Goal: Task Accomplishment & Management: Use online tool/utility

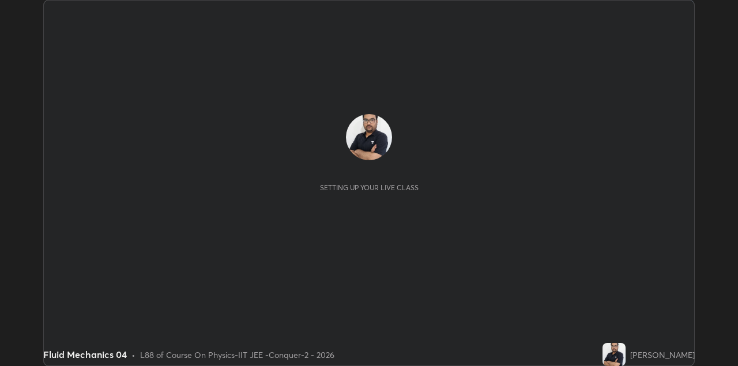
scroll to position [366, 737]
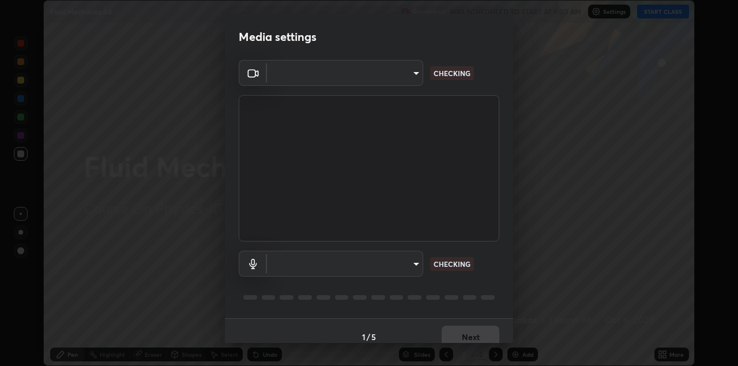
click at [394, 81] on body "Erase all Fluid Mechanics 04 Recording WAS SCHEDULED TO START AT 9:00 AM Settin…" at bounding box center [369, 183] width 738 height 366
click at [391, 79] on div at bounding box center [369, 183] width 738 height 366
type input "328e6f2585a3e25061caa5f7d933288efad2554777a51eb926c3b8af65148c91"
type input "8561d0645ec67383fa690b6bf58298da522add8bf1cd43f27a04a8968649231f"
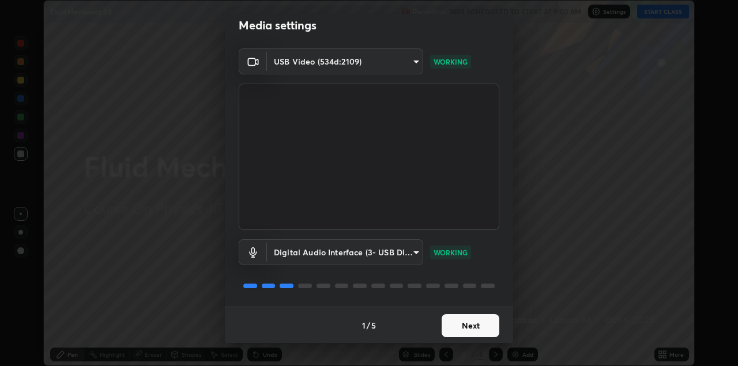
click at [468, 327] on button "Next" at bounding box center [470, 325] width 58 height 23
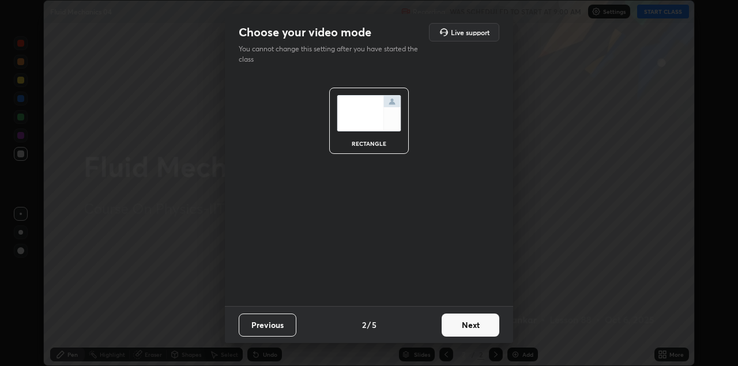
click at [475, 330] on button "Next" at bounding box center [470, 324] width 58 height 23
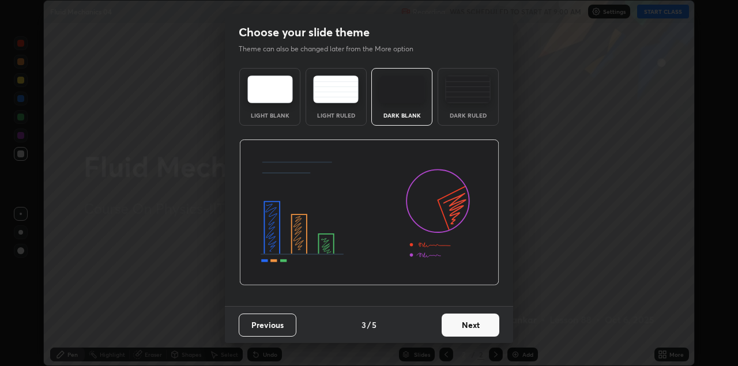
click at [484, 332] on button "Next" at bounding box center [470, 324] width 58 height 23
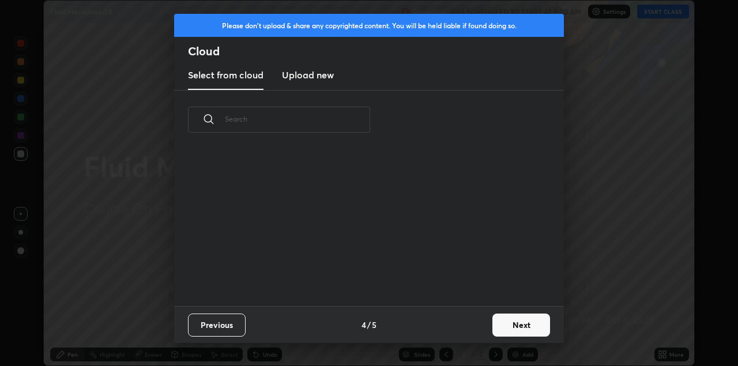
click at [493, 328] on button "Next" at bounding box center [521, 324] width 58 height 23
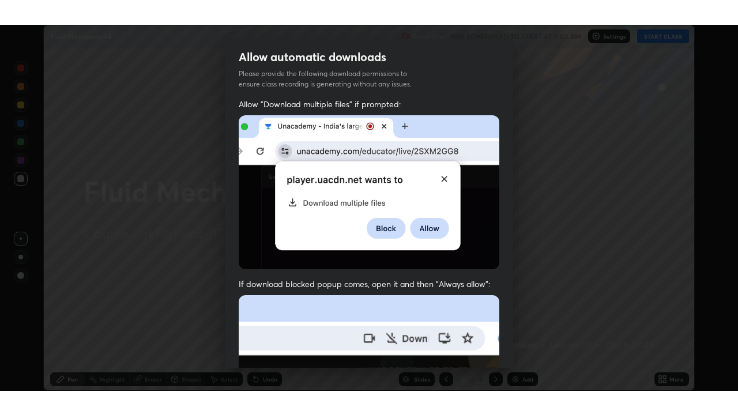
scroll to position [247, 0]
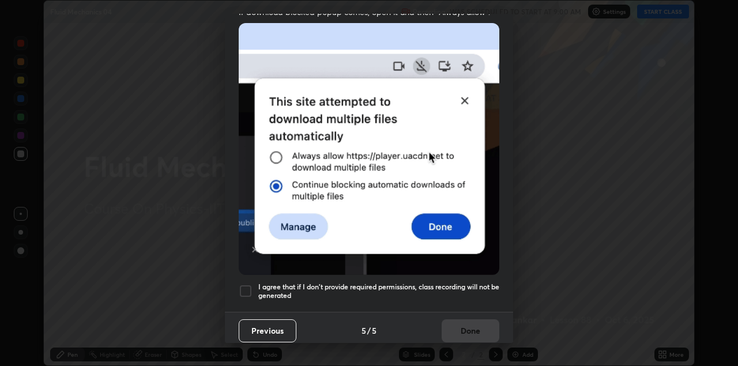
click at [246, 284] on div at bounding box center [246, 291] width 14 height 14
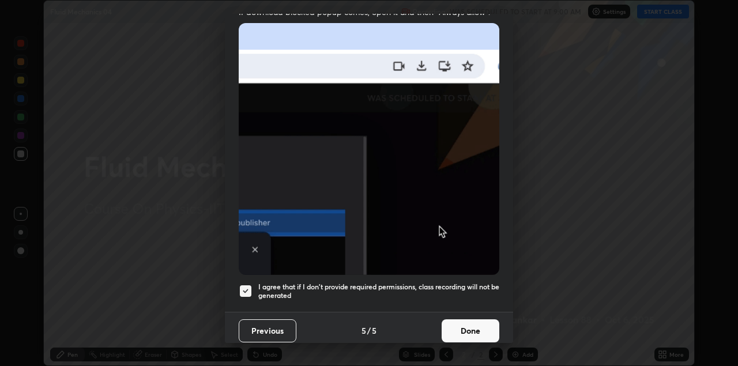
click at [475, 325] on button "Done" at bounding box center [470, 330] width 58 height 23
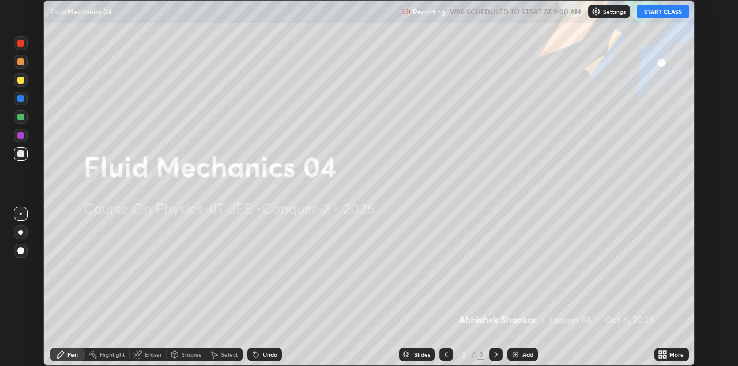
click at [660, 352] on icon at bounding box center [660, 352] width 3 height 3
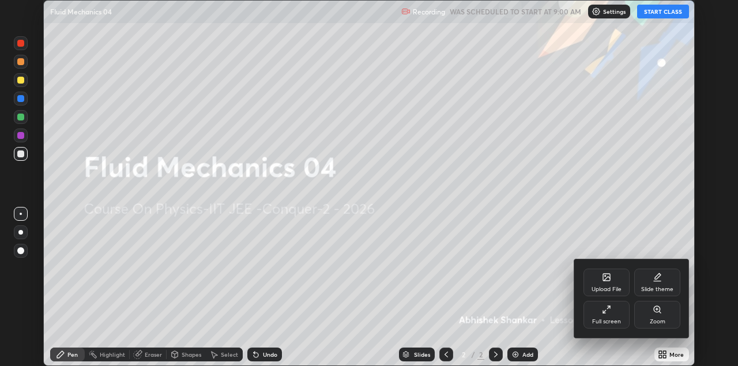
click at [606, 324] on div "Full screen" at bounding box center [606, 322] width 29 height 6
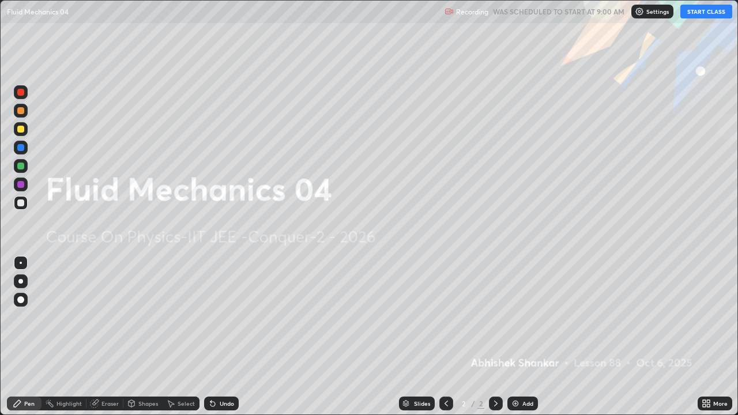
scroll to position [415, 738]
click at [643, 13] on img at bounding box center [638, 11] width 9 height 9
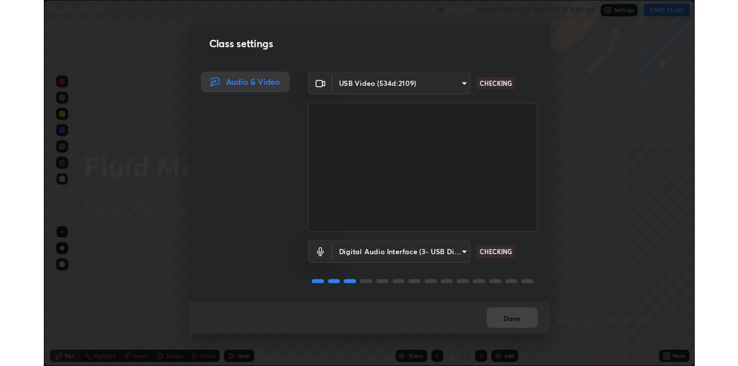
scroll to position [1, 0]
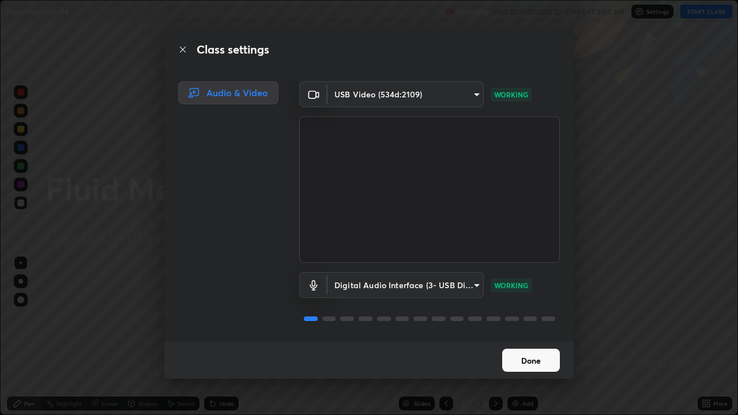
click at [528, 365] on button "Done" at bounding box center [531, 360] width 58 height 23
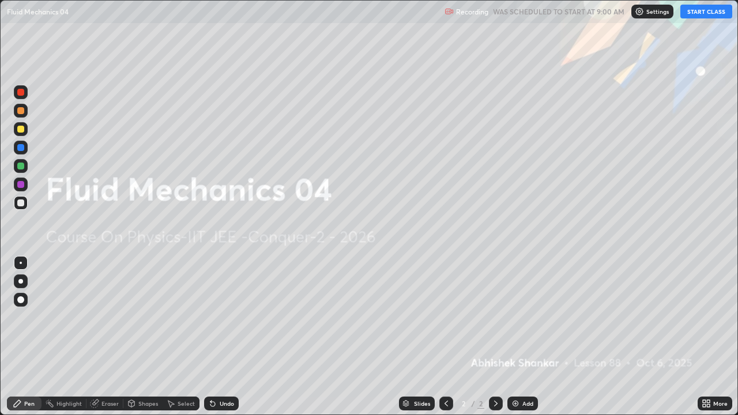
click at [704, 13] on button "START CLASS" at bounding box center [706, 12] width 52 height 14
click at [709, 365] on icon at bounding box center [707, 401] width 3 height 3
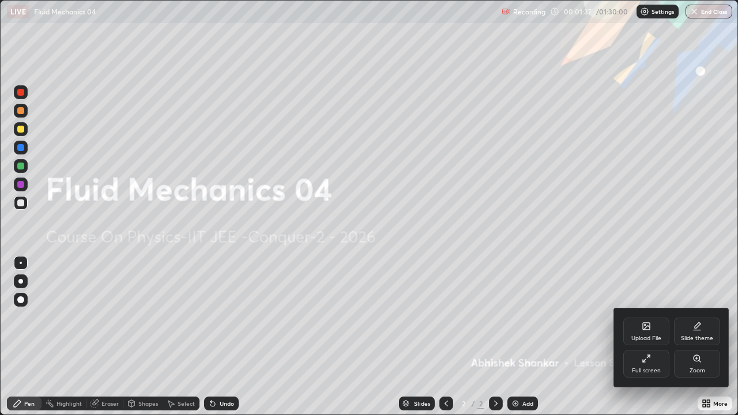
click at [653, 365] on div "Full screen" at bounding box center [646, 364] width 46 height 28
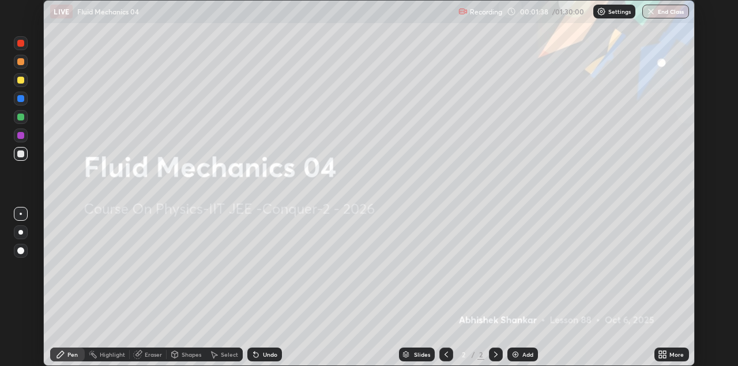
scroll to position [57258, 56887]
click at [664, 357] on icon at bounding box center [664, 356] width 3 height 3
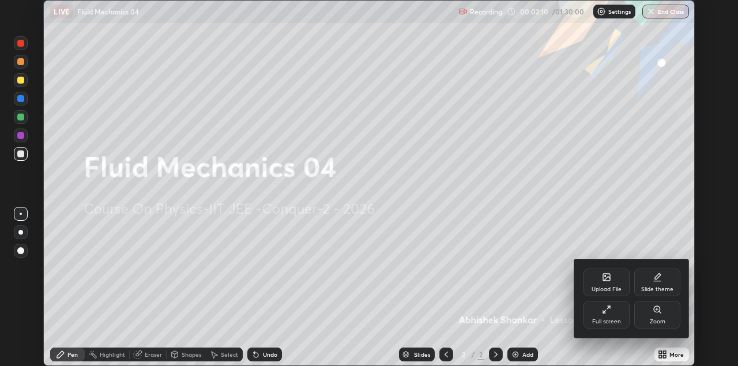
click at [610, 287] on div "Upload File" at bounding box center [606, 289] width 30 height 6
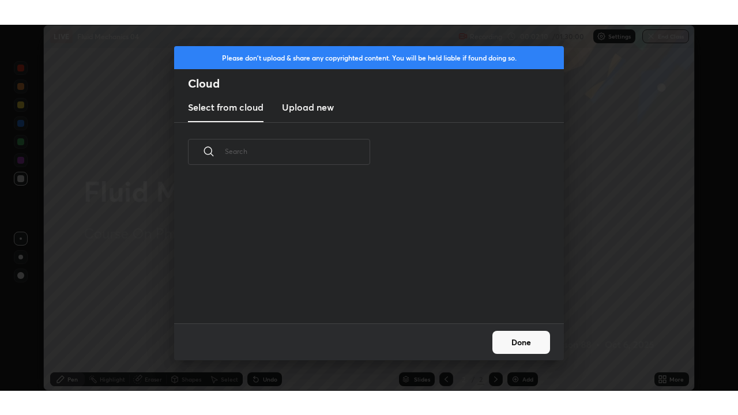
scroll to position [142, 370]
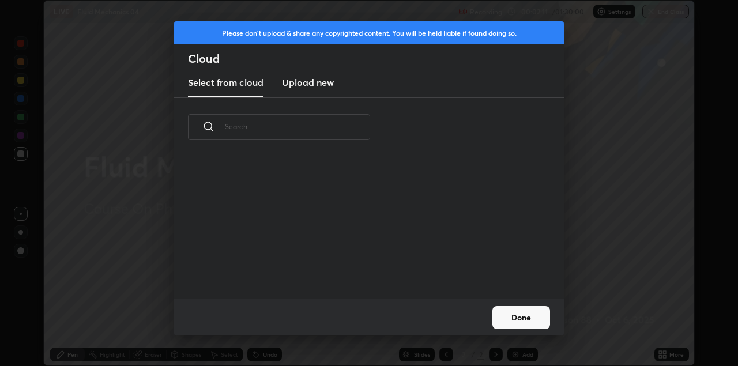
click at [314, 85] on h3 "Upload new" at bounding box center [308, 82] width 52 height 14
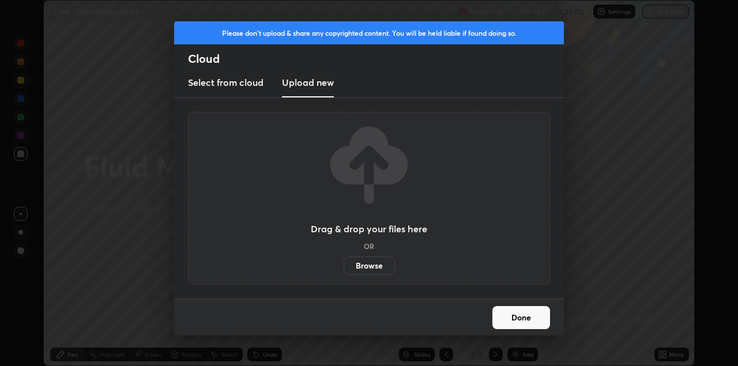
click at [380, 268] on label "Browse" at bounding box center [368, 265] width 51 height 18
click at [343, 268] on input "Browse" at bounding box center [343, 265] width 0 height 18
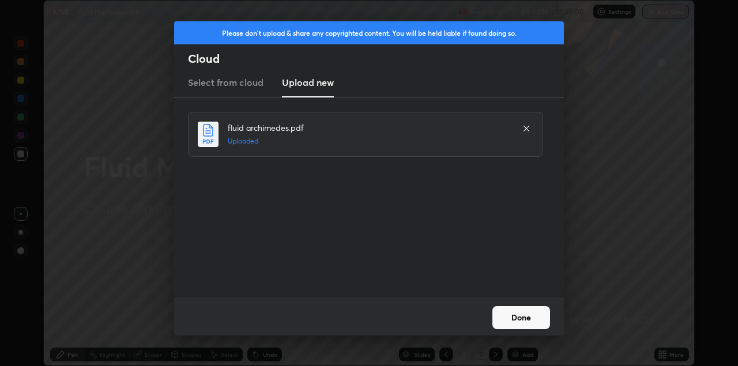
click at [526, 322] on button "Done" at bounding box center [521, 317] width 58 height 23
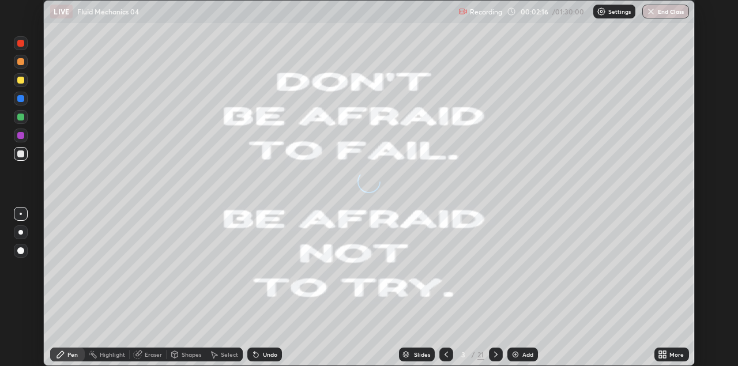
click at [664, 354] on icon at bounding box center [661, 354] width 9 height 9
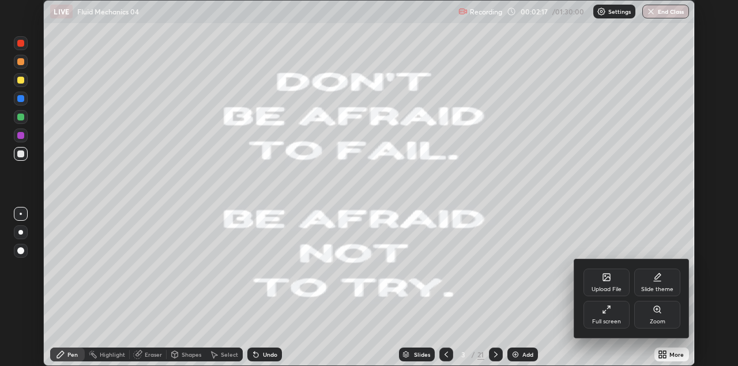
click at [610, 327] on div "Full screen" at bounding box center [606, 315] width 46 height 28
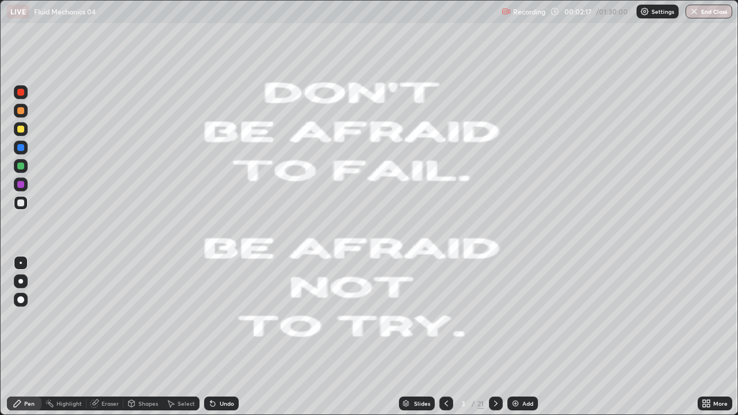
scroll to position [415, 738]
click at [445, 365] on icon at bounding box center [445, 403] width 9 height 9
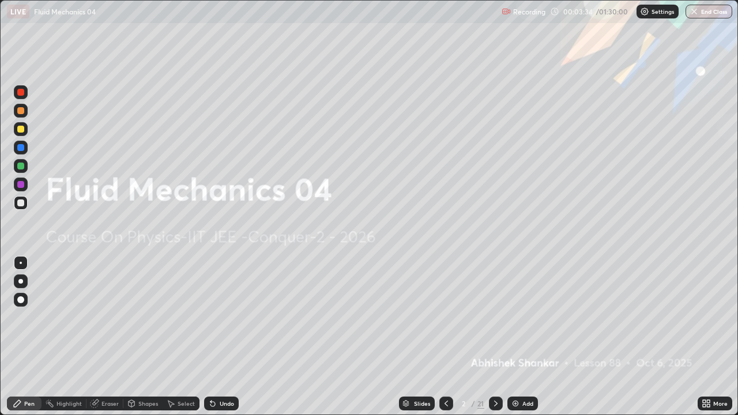
click at [517, 365] on img at bounding box center [515, 403] width 9 height 9
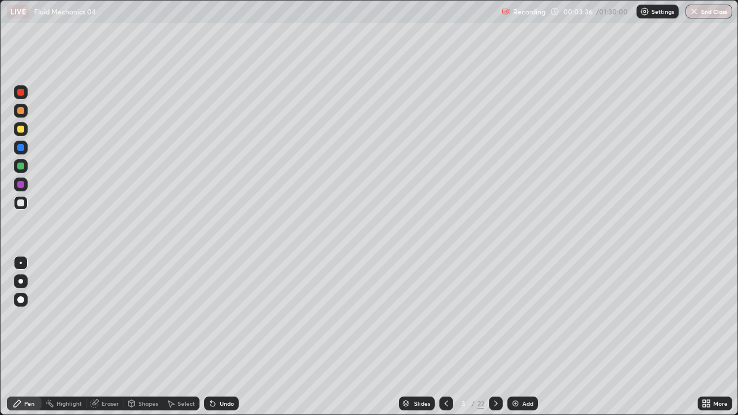
click at [27, 131] on div at bounding box center [21, 129] width 14 height 14
click at [24, 201] on div at bounding box center [20, 202] width 7 height 7
click at [222, 365] on div "Undo" at bounding box center [227, 403] width 14 height 6
click at [215, 365] on icon at bounding box center [212, 403] width 9 height 9
click at [220, 365] on div "Undo" at bounding box center [227, 403] width 14 height 6
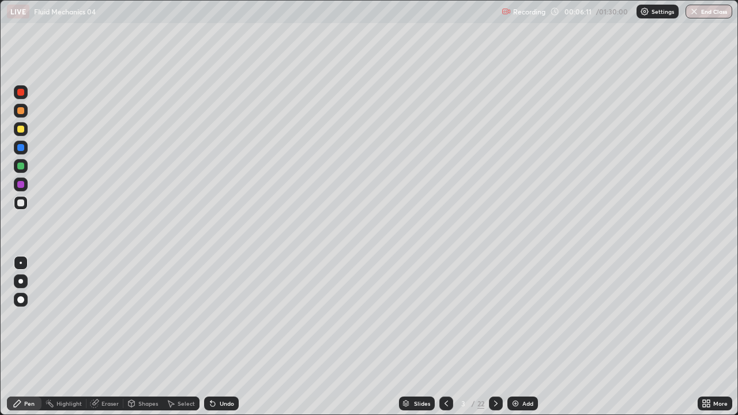
click at [137, 365] on div "Shapes" at bounding box center [142, 403] width 39 height 14
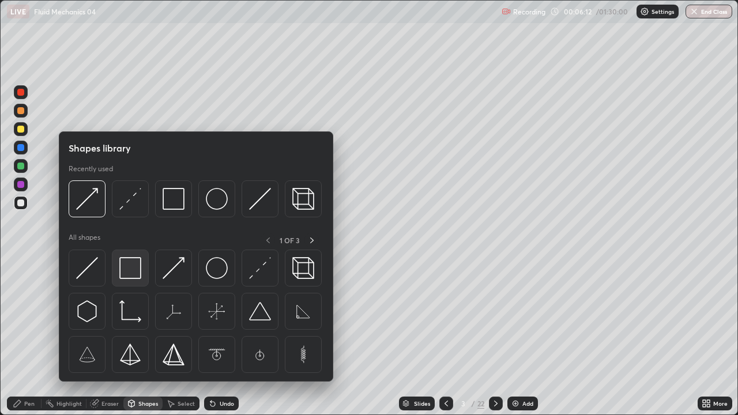
click at [132, 266] on img at bounding box center [130, 268] width 22 height 22
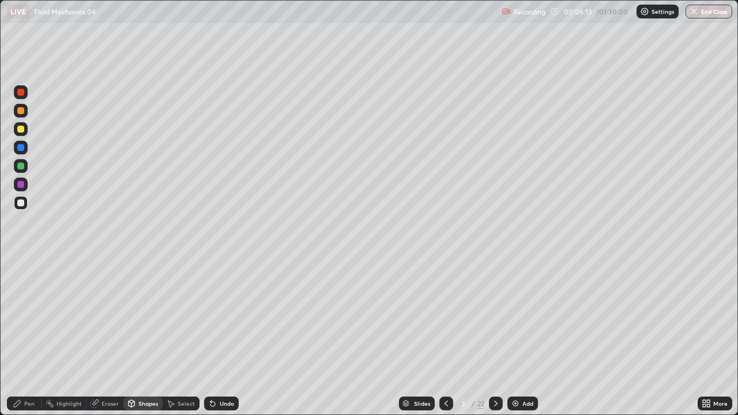
click at [21, 130] on div at bounding box center [20, 129] width 7 height 7
click at [104, 365] on div "Eraser" at bounding box center [109, 403] width 17 height 6
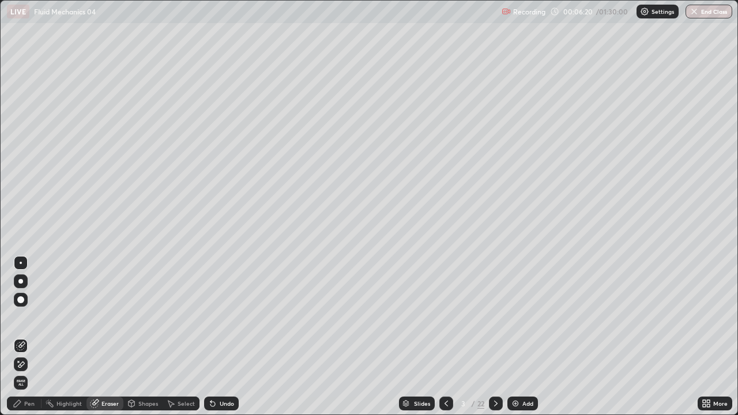
click at [105, 365] on div "Eraser" at bounding box center [109, 403] width 17 height 6
click at [141, 365] on div "Shapes" at bounding box center [148, 403] width 20 height 6
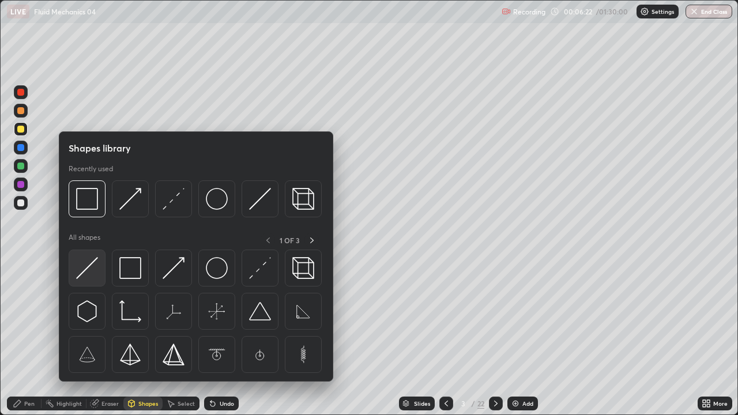
click at [90, 268] on img at bounding box center [87, 268] width 22 height 22
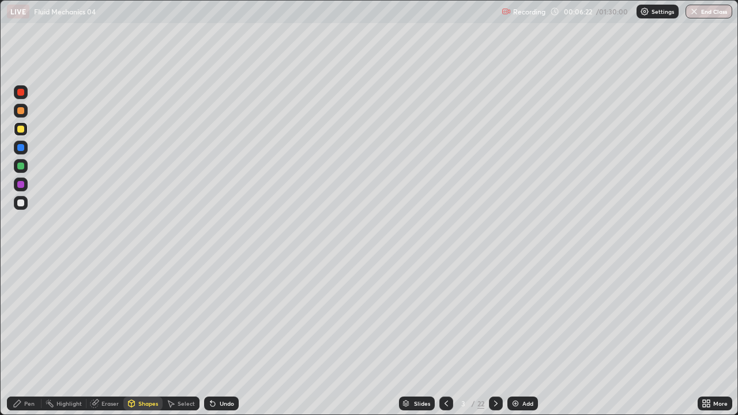
click at [20, 201] on div at bounding box center [20, 202] width 7 height 7
click at [213, 365] on icon at bounding box center [212, 403] width 9 height 9
click at [23, 365] on div "Pen" at bounding box center [24, 403] width 35 height 14
click at [20, 150] on div at bounding box center [20, 147] width 7 height 7
click at [139, 365] on div "Shapes" at bounding box center [148, 403] width 20 height 6
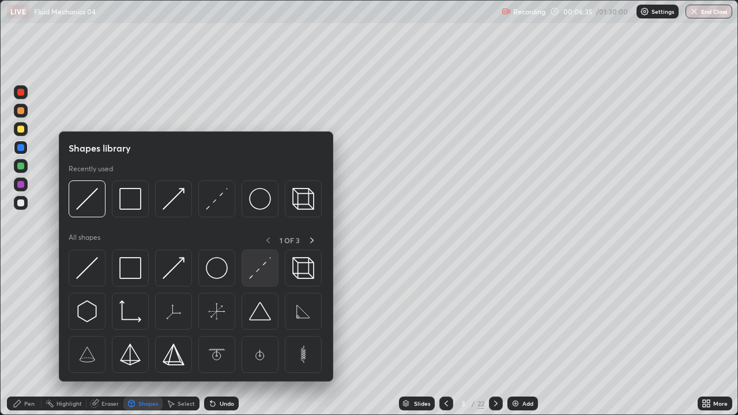
click at [262, 271] on img at bounding box center [260, 268] width 22 height 22
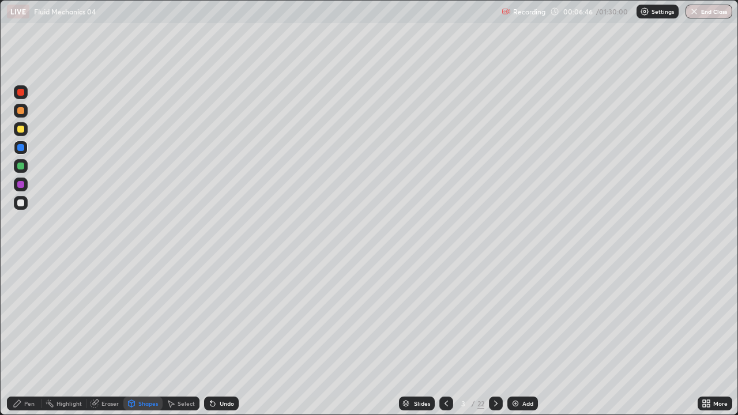
click at [177, 365] on div "Select" at bounding box center [185, 403] width 17 height 6
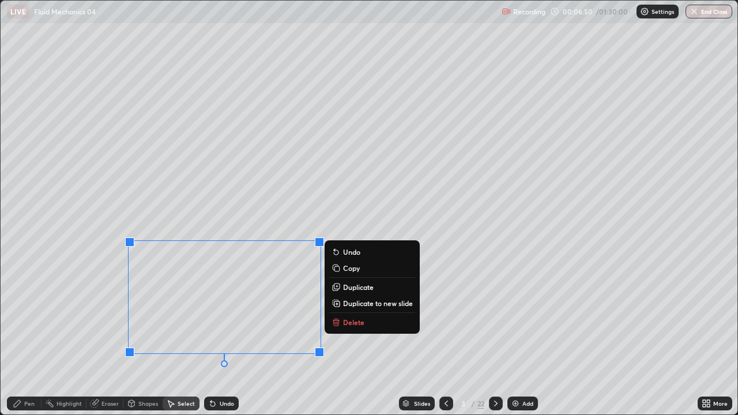
click at [354, 288] on p "Duplicate" at bounding box center [358, 286] width 31 height 9
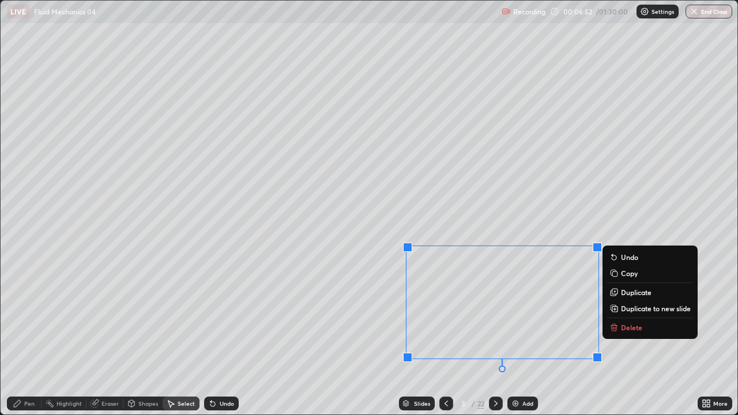
click at [347, 223] on div "0 ° Undo Copy Duplicate Duplicate to new slide Delete" at bounding box center [369, 208] width 736 height 414
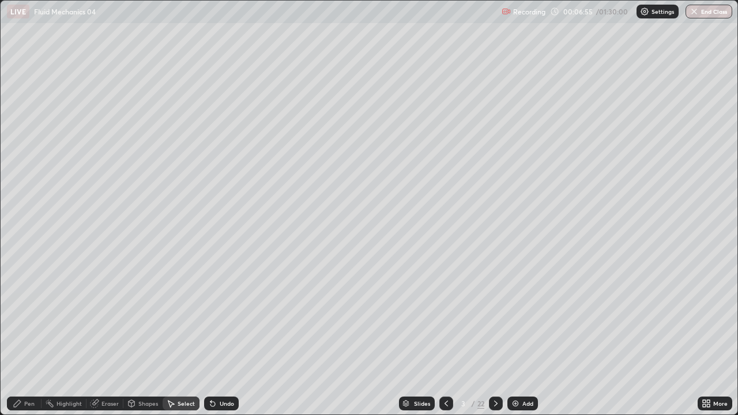
click at [26, 365] on div "Pen" at bounding box center [29, 403] width 10 height 6
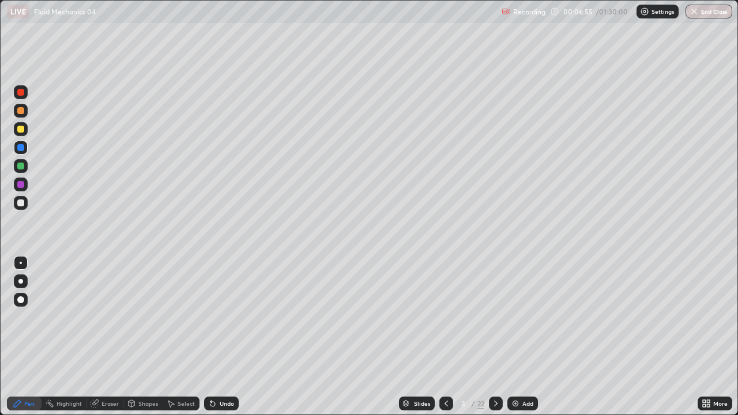
click at [22, 203] on div at bounding box center [20, 202] width 7 height 7
click at [23, 147] on div at bounding box center [20, 147] width 7 height 7
click at [22, 167] on div at bounding box center [20, 166] width 7 height 7
click at [516, 365] on img at bounding box center [515, 403] width 9 height 9
click at [25, 127] on div at bounding box center [21, 129] width 14 height 14
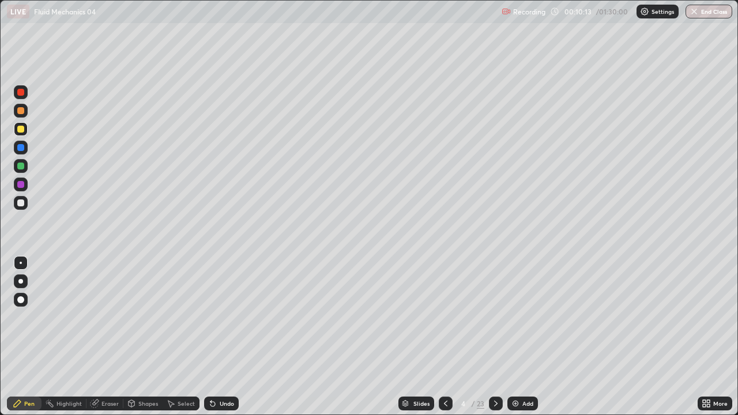
click at [146, 365] on div "Shapes" at bounding box center [148, 403] width 20 height 6
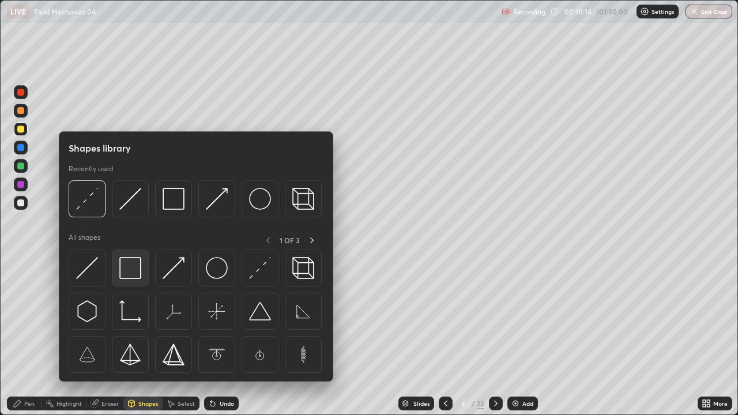
click at [134, 278] on img at bounding box center [130, 268] width 22 height 22
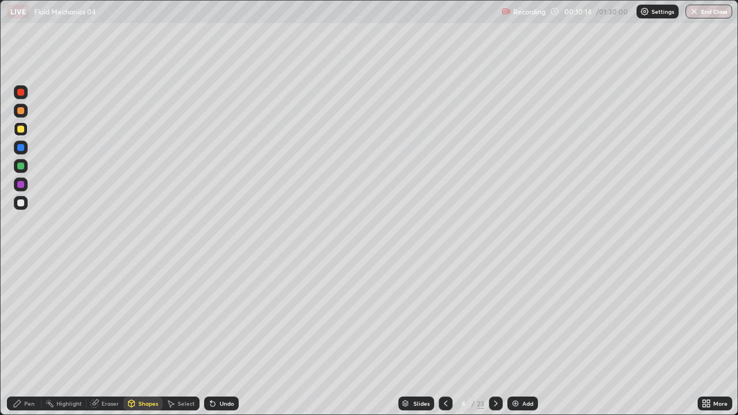
click at [26, 198] on div at bounding box center [21, 203] width 14 height 14
click at [225, 365] on div "Undo" at bounding box center [221, 403] width 35 height 14
click at [110, 365] on div "Eraser" at bounding box center [109, 403] width 17 height 6
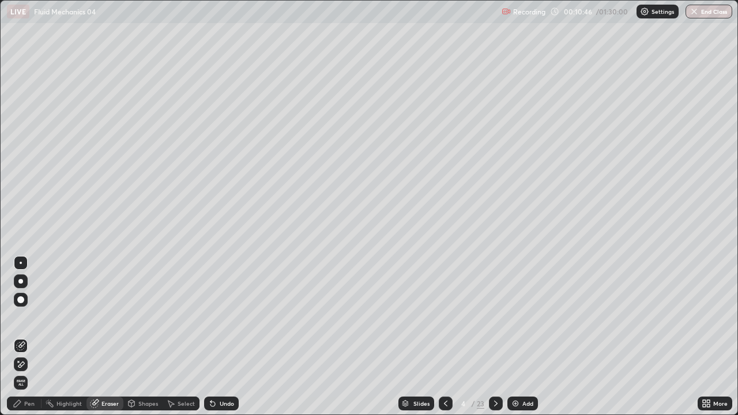
click at [148, 365] on div "Shapes" at bounding box center [148, 403] width 20 height 6
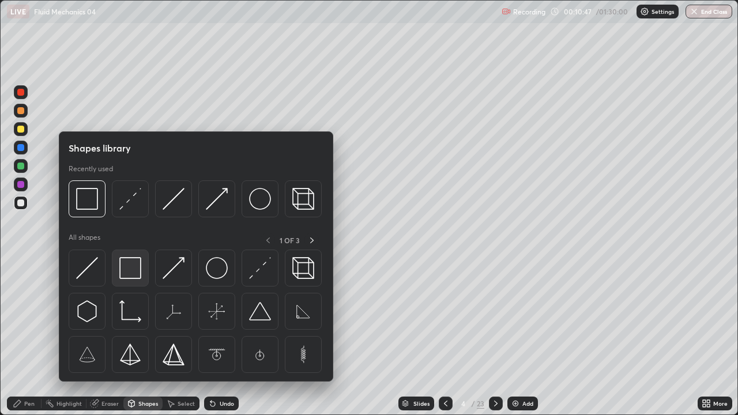
click at [134, 272] on img at bounding box center [130, 268] width 22 height 22
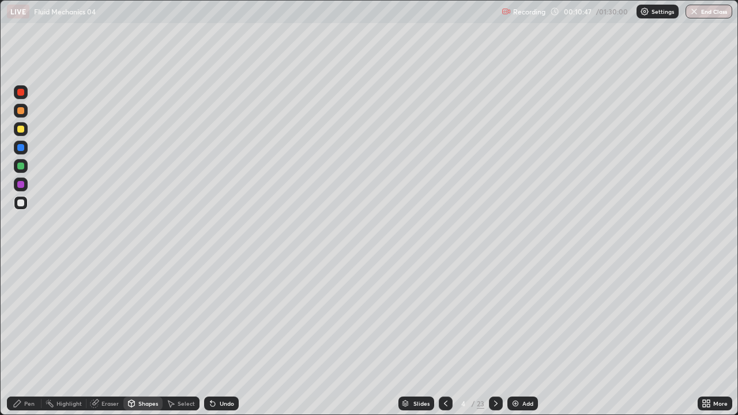
click at [22, 165] on div at bounding box center [20, 166] width 7 height 7
click at [31, 365] on div "Pen" at bounding box center [29, 403] width 10 height 6
click at [22, 207] on div at bounding box center [21, 203] width 14 height 14
click at [25, 151] on div at bounding box center [21, 148] width 14 height 14
click at [143, 365] on div "Shapes" at bounding box center [148, 403] width 20 height 6
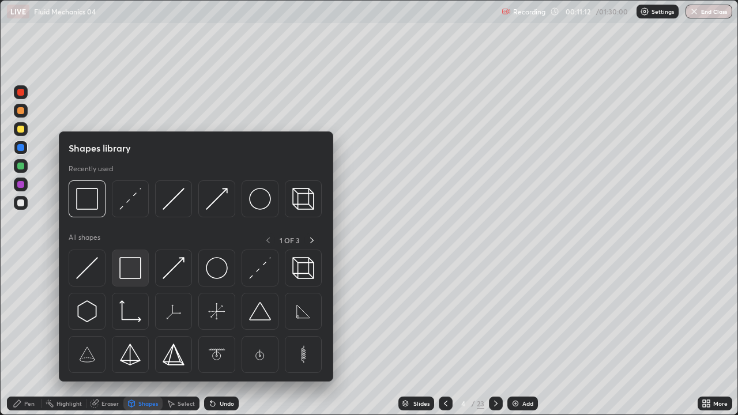
click at [133, 264] on img at bounding box center [130, 268] width 22 height 22
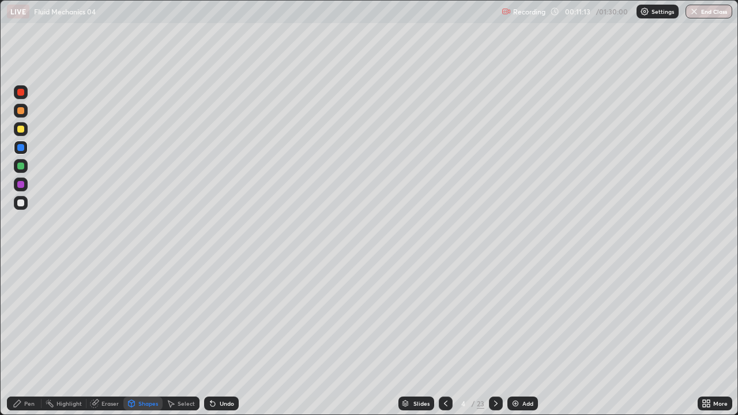
click at [22, 201] on div at bounding box center [20, 202] width 7 height 7
click at [182, 365] on div "Select" at bounding box center [185, 403] width 17 height 6
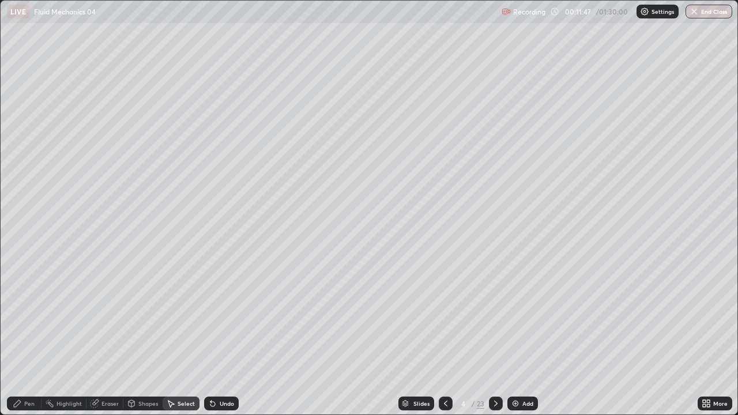
click at [31, 365] on div "Pen" at bounding box center [29, 403] width 10 height 6
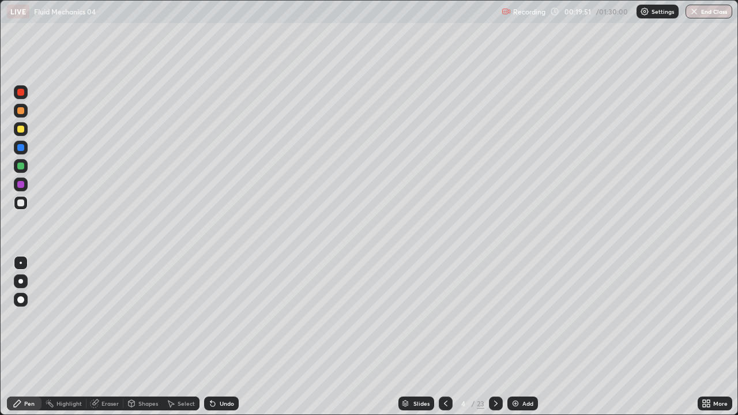
click at [489, 365] on div at bounding box center [496, 403] width 14 height 14
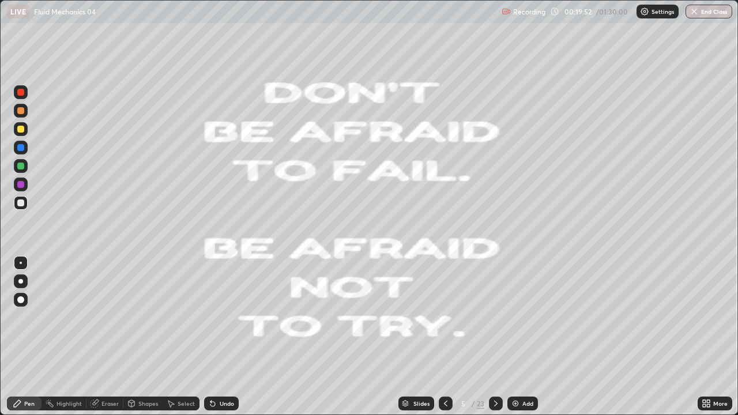
click at [491, 365] on div at bounding box center [496, 403] width 14 height 14
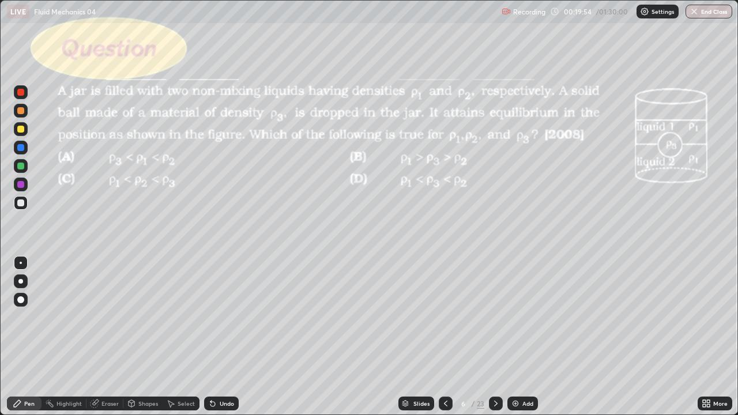
click at [443, 365] on icon at bounding box center [445, 403] width 9 height 9
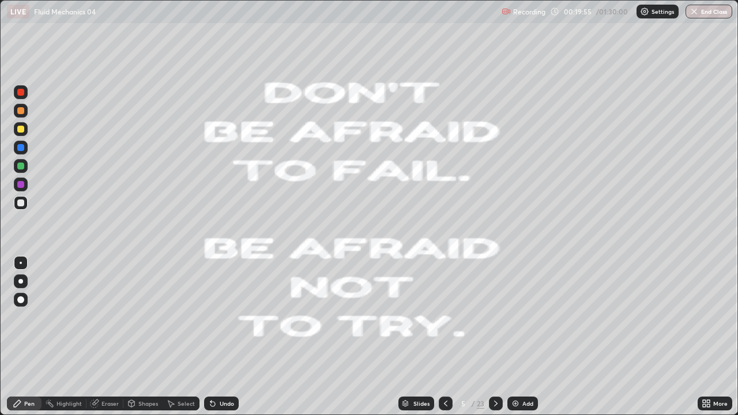
click at [519, 365] on div "Add" at bounding box center [522, 403] width 31 height 14
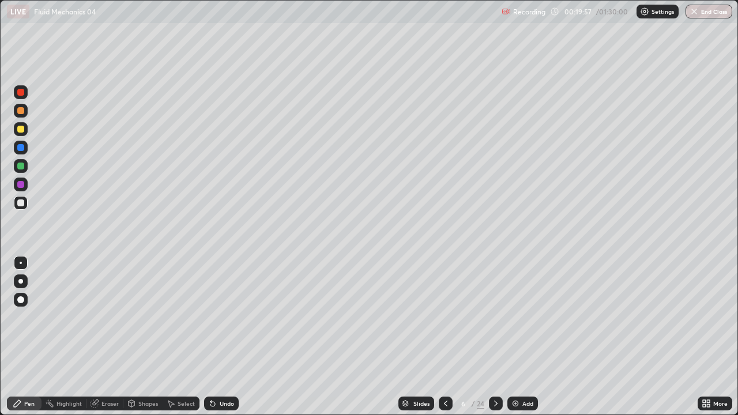
click at [27, 132] on div at bounding box center [21, 129] width 14 height 14
click at [182, 365] on div "Select" at bounding box center [185, 403] width 17 height 6
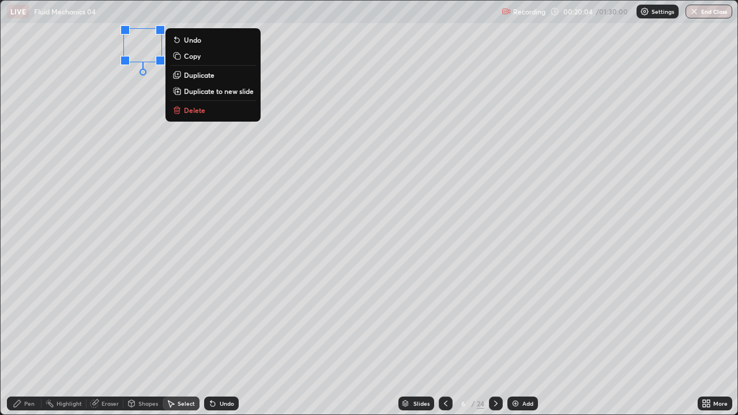
click at [29, 365] on div "Pen" at bounding box center [29, 403] width 10 height 6
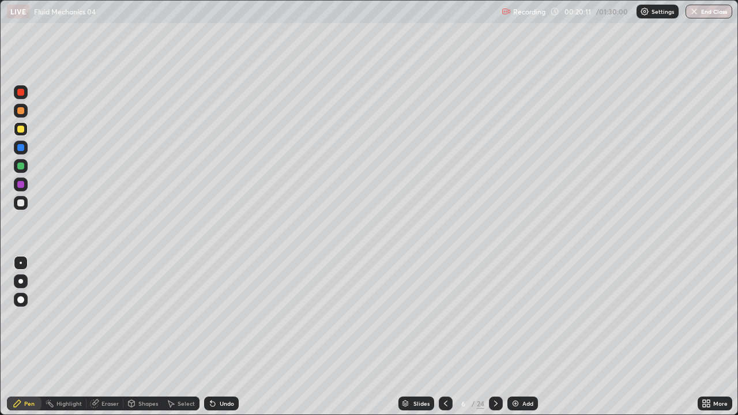
click at [25, 201] on div at bounding box center [21, 203] width 14 height 14
click at [22, 130] on div at bounding box center [20, 129] width 7 height 7
click at [137, 365] on div "Shapes" at bounding box center [142, 403] width 39 height 14
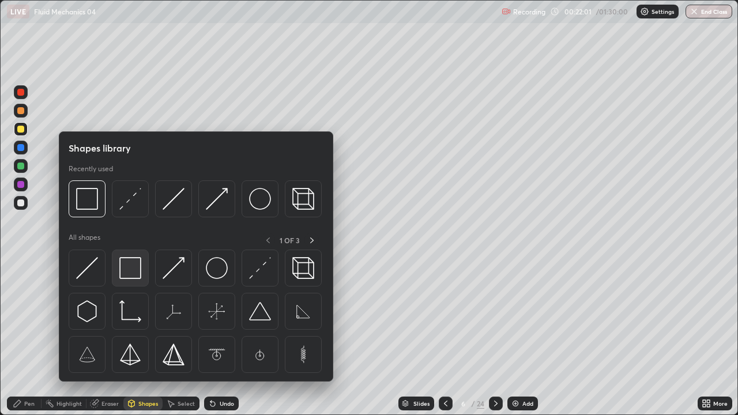
click at [138, 267] on img at bounding box center [130, 268] width 22 height 22
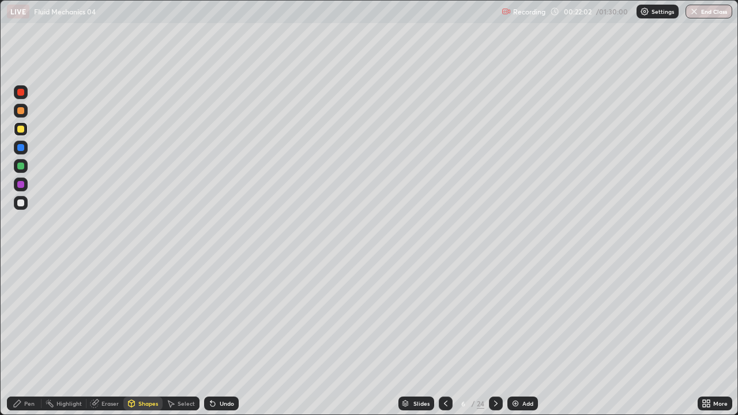
click at [23, 199] on div at bounding box center [21, 203] width 14 height 14
click at [112, 365] on div "Eraser" at bounding box center [109, 403] width 17 height 6
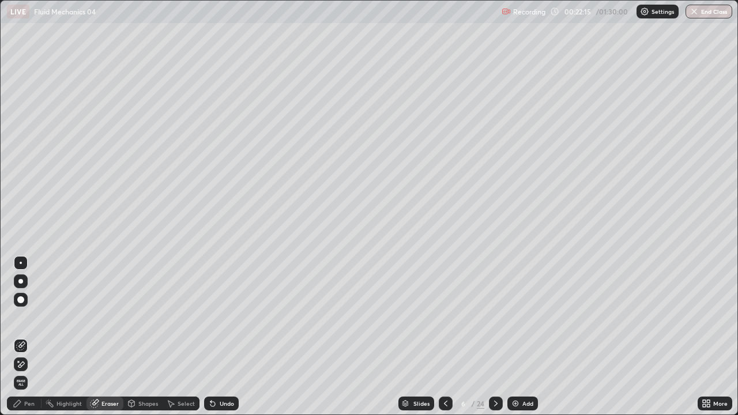
click at [144, 365] on div "Shapes" at bounding box center [148, 403] width 20 height 6
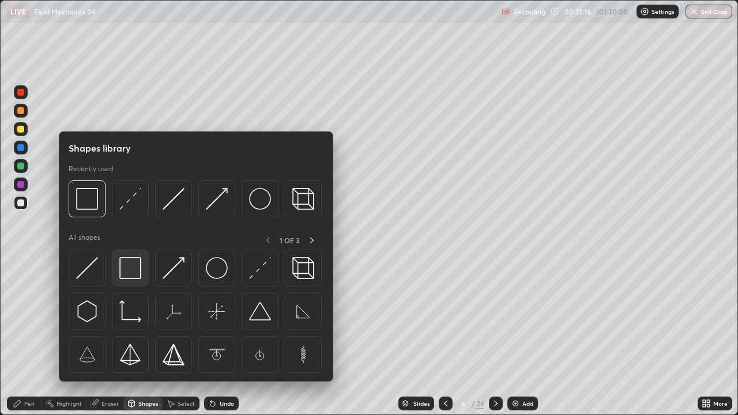
click at [130, 270] on img at bounding box center [130, 268] width 22 height 22
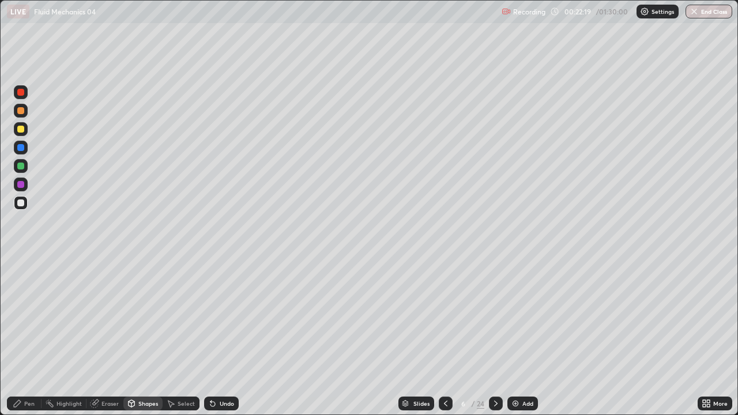
click at [136, 365] on div "Shapes" at bounding box center [142, 403] width 39 height 14
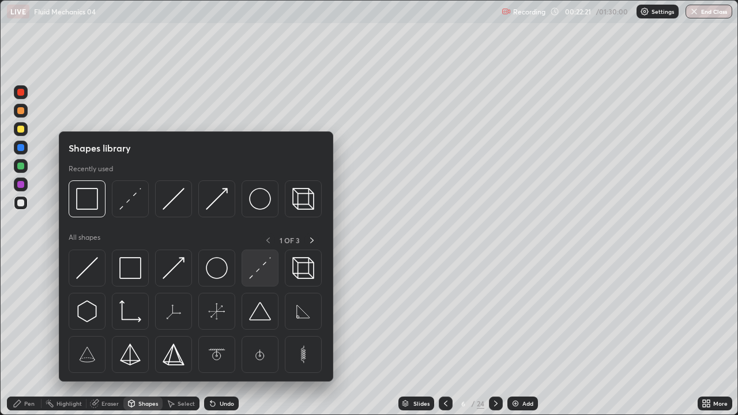
click at [264, 270] on img at bounding box center [260, 268] width 22 height 22
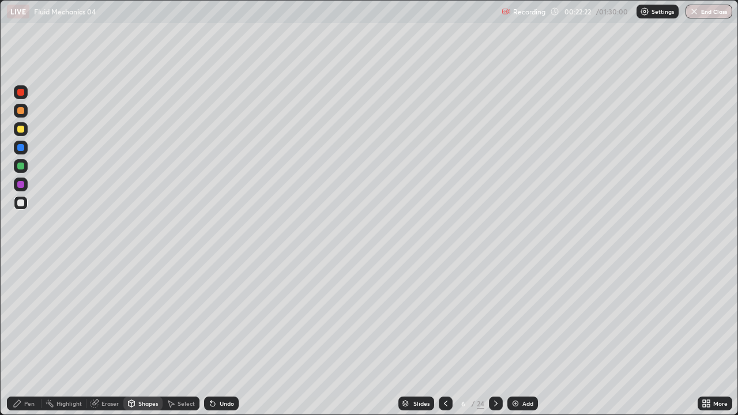
click at [20, 150] on div at bounding box center [20, 147] width 7 height 7
click at [143, 365] on div "Shapes" at bounding box center [148, 403] width 20 height 6
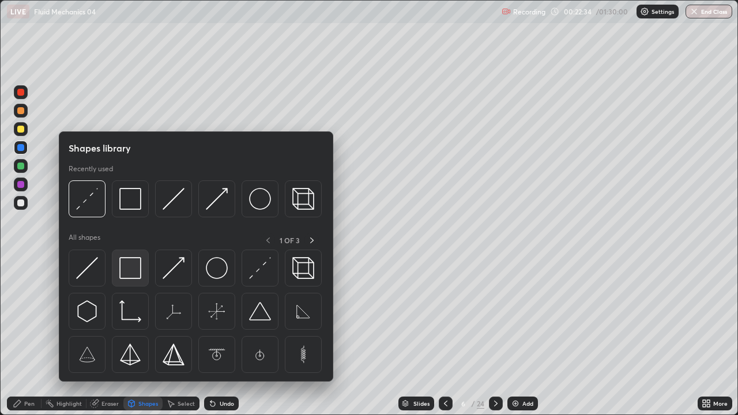
click at [134, 270] on img at bounding box center [130, 268] width 22 height 22
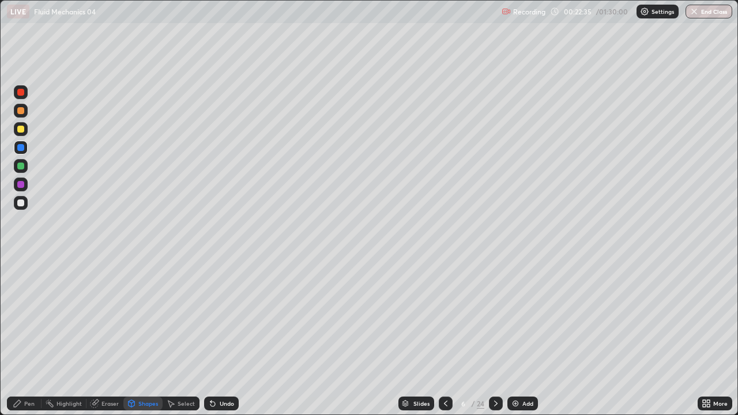
click at [23, 203] on div at bounding box center [20, 202] width 7 height 7
click at [103, 365] on div "Eraser" at bounding box center [104, 403] width 37 height 14
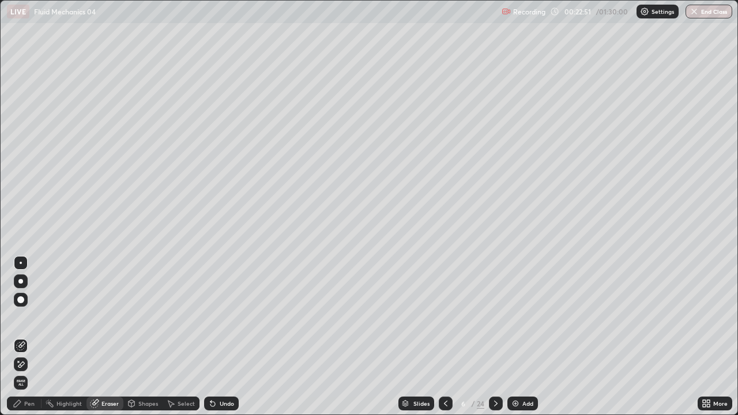
click at [32, 365] on div "Pen" at bounding box center [29, 403] width 10 height 6
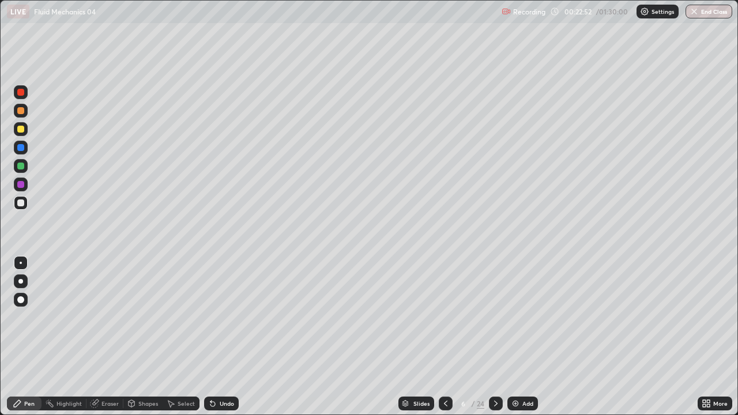
click at [21, 190] on div at bounding box center [21, 184] width 14 height 14
click at [30, 365] on div "Pen" at bounding box center [29, 403] width 10 height 6
click at [21, 209] on div at bounding box center [21, 203] width 14 height 14
click at [23, 146] on div at bounding box center [20, 147] width 7 height 7
click at [19, 197] on div at bounding box center [21, 203] width 14 height 14
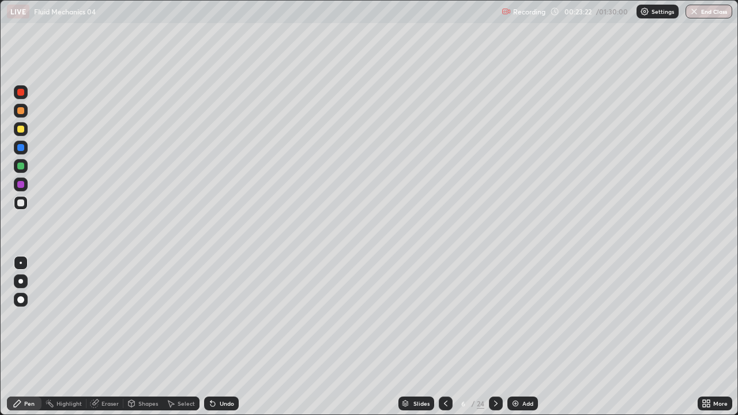
click at [105, 365] on div "Eraser" at bounding box center [109, 403] width 17 height 6
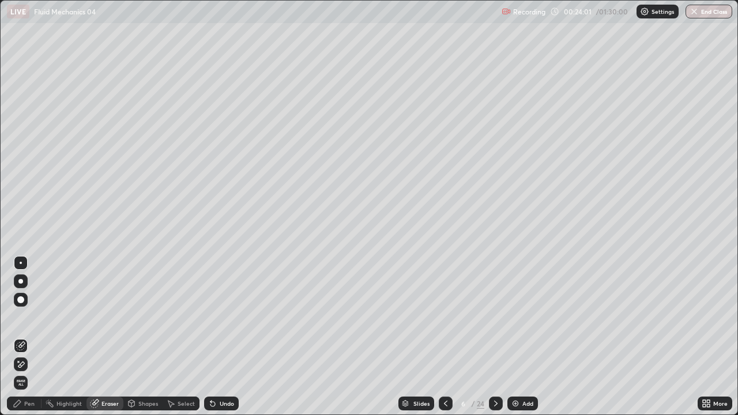
click at [146, 365] on div "Shapes" at bounding box center [148, 403] width 20 height 6
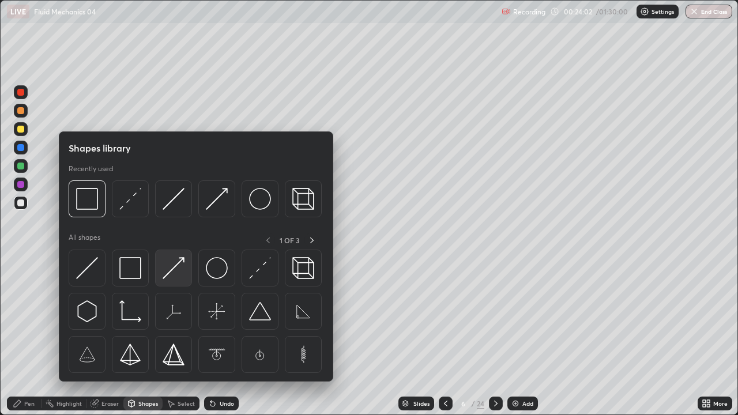
click at [166, 263] on img at bounding box center [174, 268] width 22 height 22
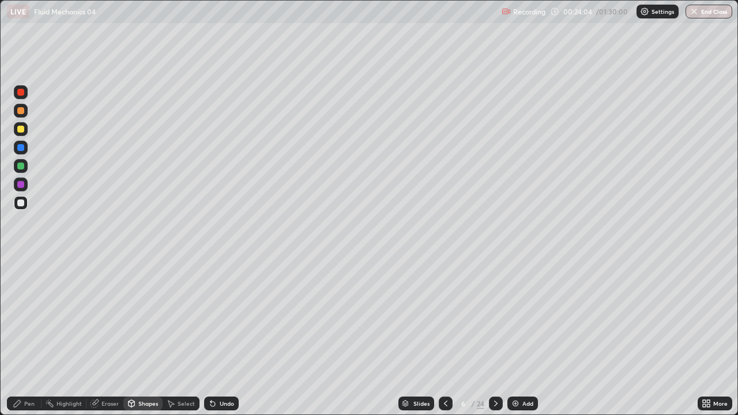
click at [20, 167] on div at bounding box center [20, 166] width 7 height 7
click at [143, 365] on div "Shapes" at bounding box center [148, 403] width 20 height 6
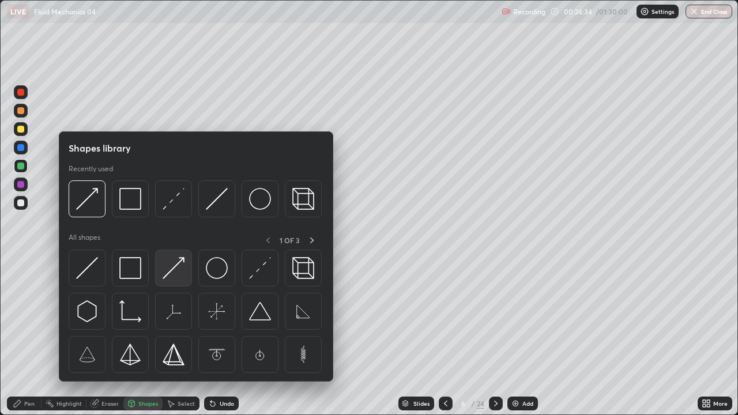
click at [176, 274] on img at bounding box center [174, 268] width 22 height 22
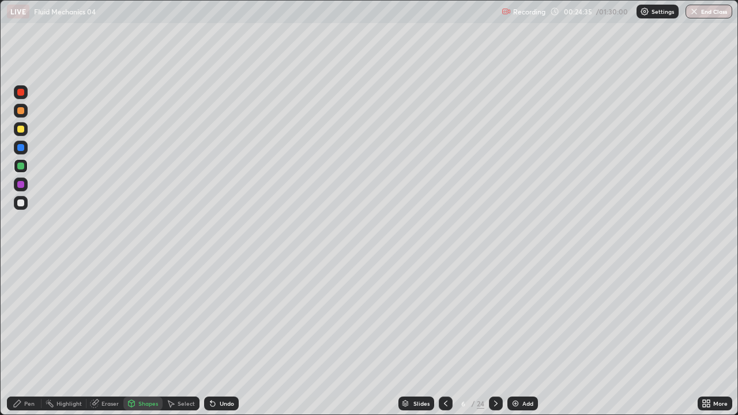
click at [25, 198] on div at bounding box center [21, 203] width 14 height 14
click at [33, 365] on div "Pen" at bounding box center [29, 403] width 10 height 6
click at [222, 365] on div "Undo" at bounding box center [227, 403] width 14 height 6
click at [222, 365] on div "Undo" at bounding box center [221, 403] width 35 height 14
click at [495, 365] on icon at bounding box center [495, 403] width 9 height 9
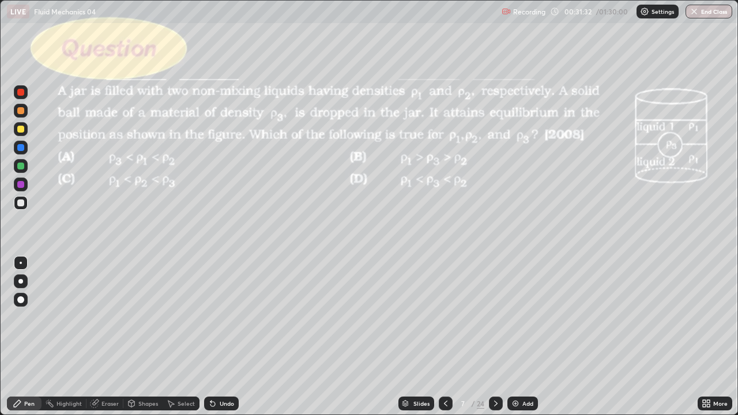
click at [444, 365] on icon at bounding box center [445, 403] width 9 height 9
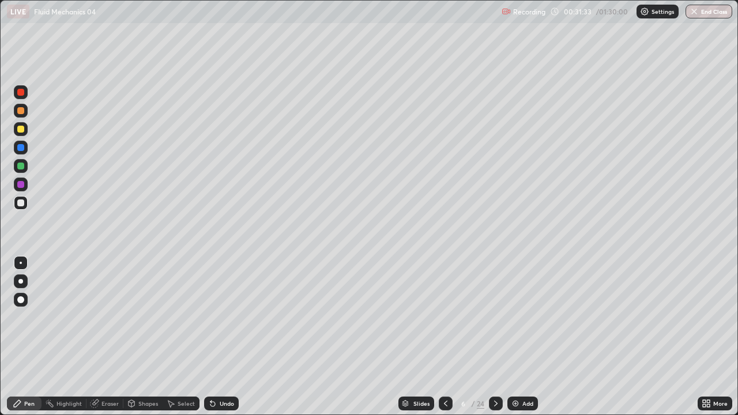
click at [517, 365] on img at bounding box center [515, 403] width 9 height 9
click at [25, 131] on div at bounding box center [21, 129] width 14 height 14
click at [142, 365] on div "Shapes" at bounding box center [148, 403] width 20 height 6
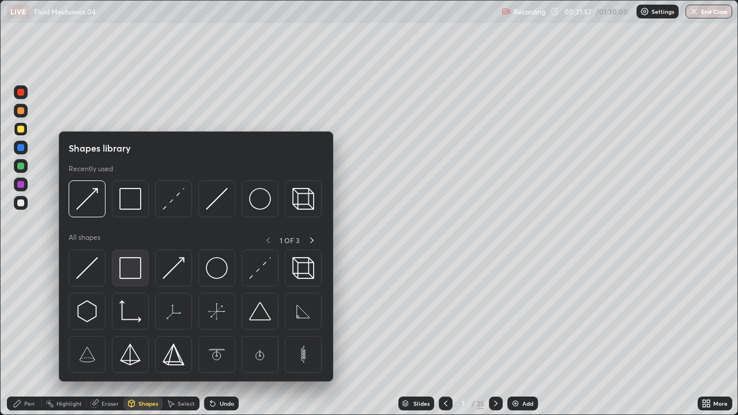
click at [139, 278] on img at bounding box center [130, 268] width 22 height 22
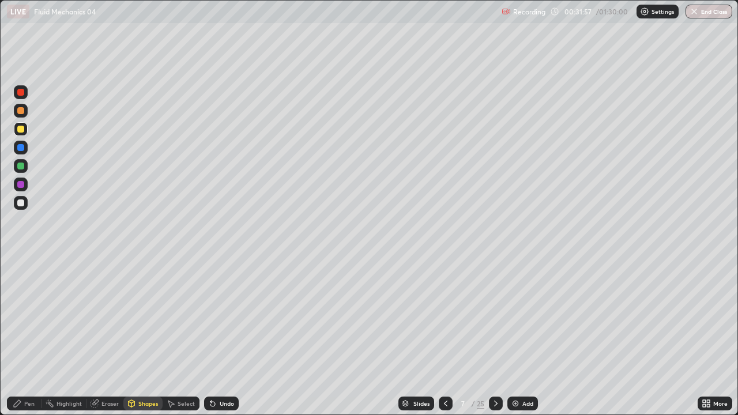
click at [23, 203] on div at bounding box center [20, 202] width 7 height 7
click at [100, 365] on div "Eraser" at bounding box center [104, 403] width 37 height 14
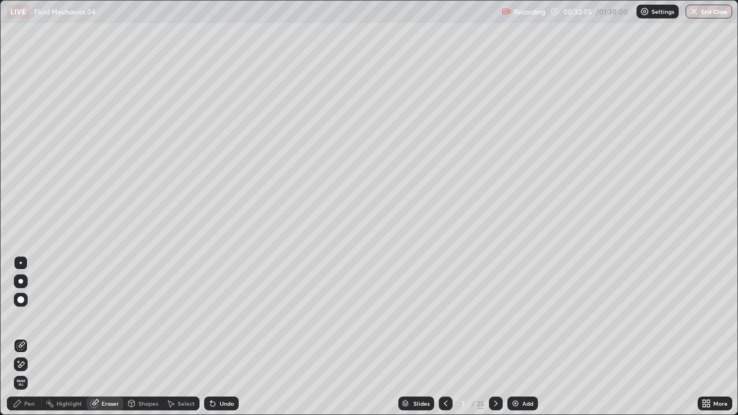
click at [29, 365] on div "Pen" at bounding box center [29, 403] width 10 height 6
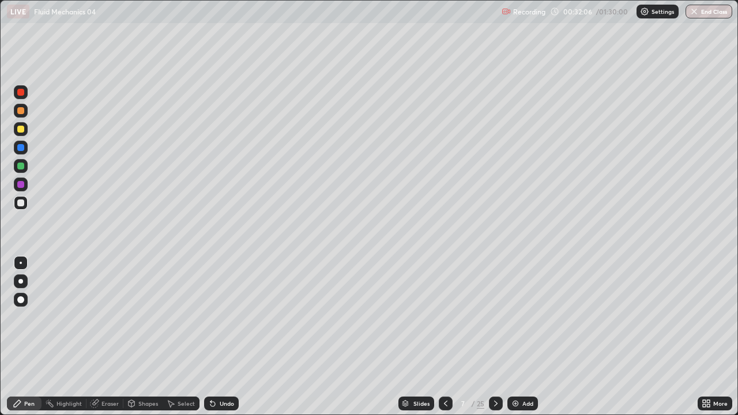
click at [145, 365] on div "Shapes" at bounding box center [148, 403] width 20 height 6
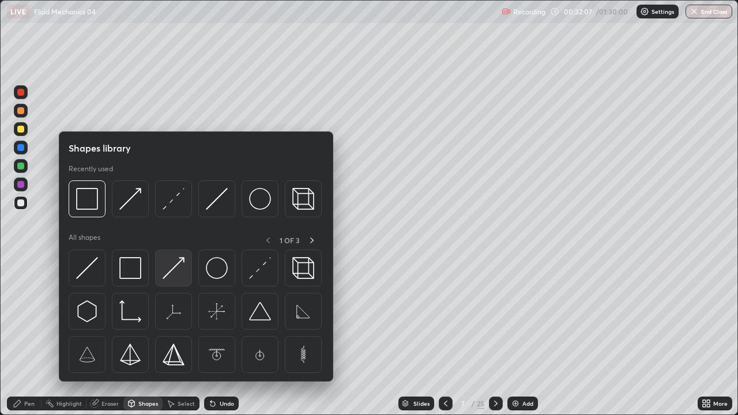
click at [180, 272] on img at bounding box center [174, 268] width 22 height 22
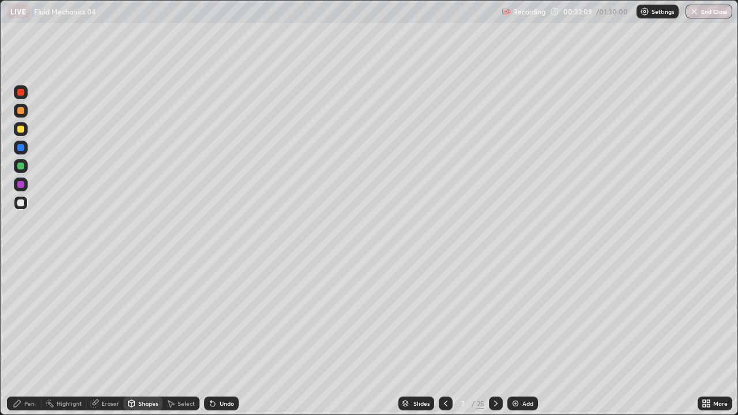
click at [145, 365] on div "Shapes" at bounding box center [148, 403] width 20 height 6
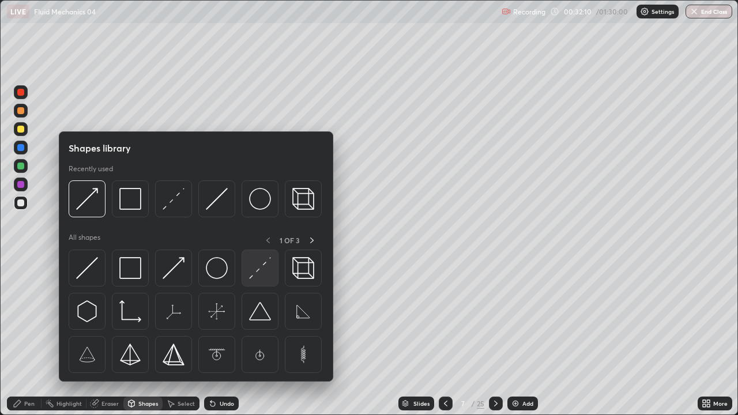
click at [255, 268] on img at bounding box center [260, 268] width 22 height 22
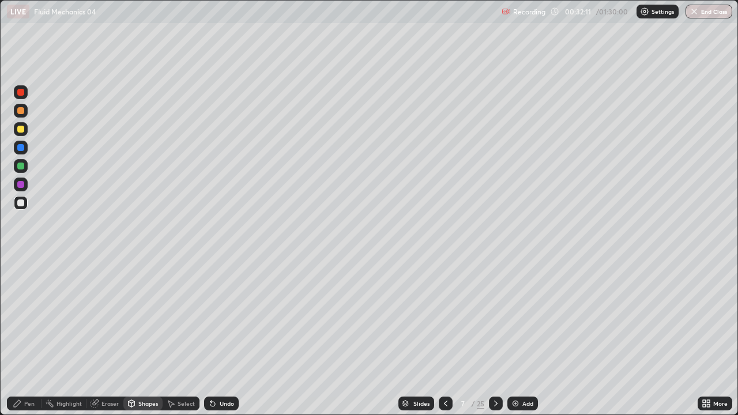
click at [22, 148] on div at bounding box center [20, 147] width 7 height 7
click at [141, 365] on div "Shapes" at bounding box center [142, 403] width 39 height 14
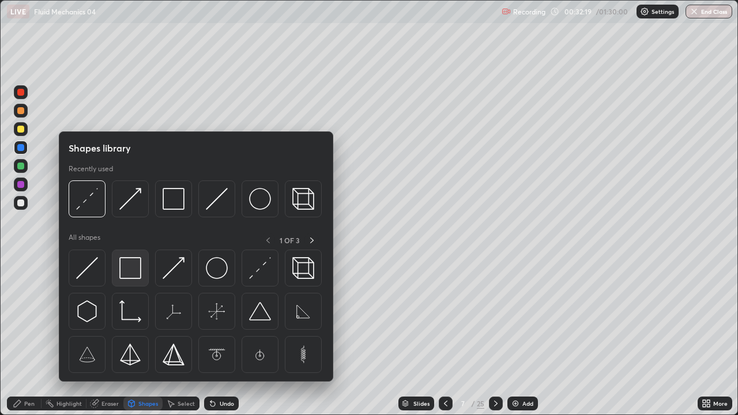
click at [131, 269] on img at bounding box center [130, 268] width 22 height 22
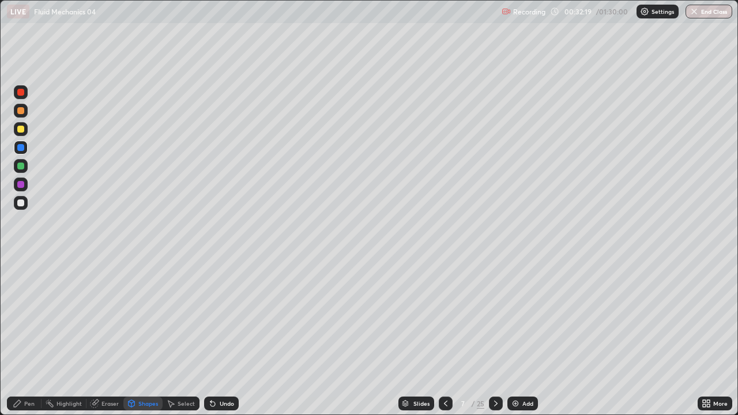
click at [22, 207] on div at bounding box center [21, 203] width 14 height 14
click at [29, 365] on div "Pen" at bounding box center [29, 403] width 10 height 6
click at [25, 199] on div at bounding box center [21, 203] width 14 height 14
click at [22, 126] on div at bounding box center [20, 129] width 7 height 7
click at [217, 365] on div "Undo" at bounding box center [221, 403] width 35 height 14
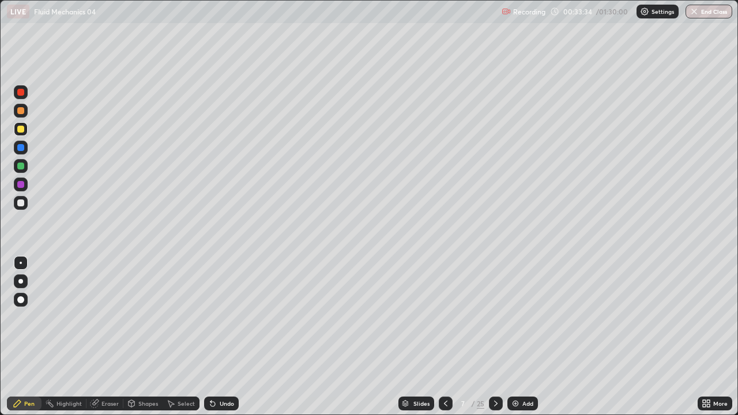
click at [174, 365] on icon at bounding box center [170, 403] width 9 height 9
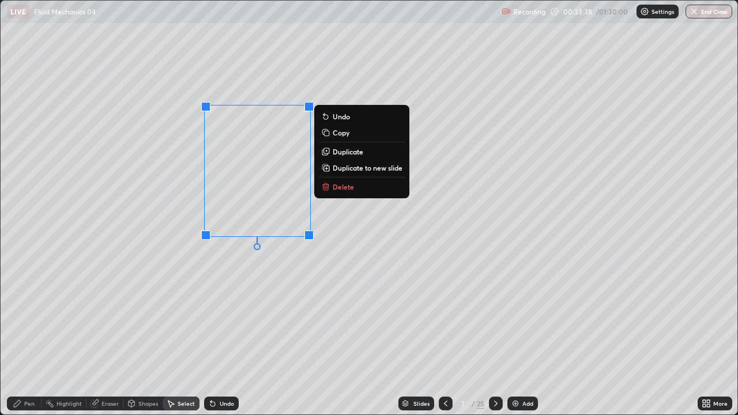
click at [332, 154] on button "Duplicate" at bounding box center [362, 152] width 86 height 14
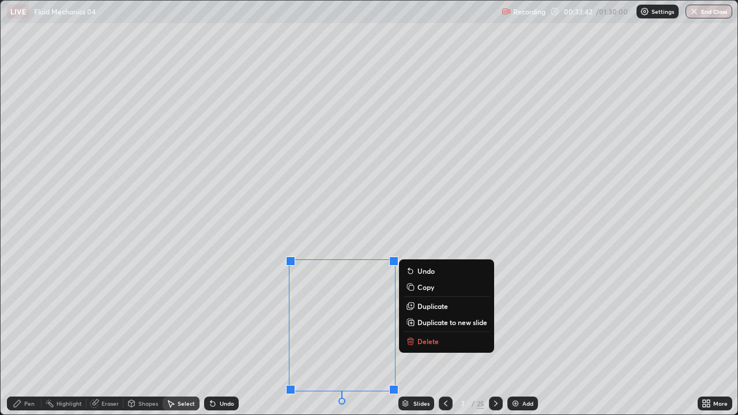
click at [175, 196] on div "0 ° Undo Copy Duplicate Duplicate to new slide Delete" at bounding box center [369, 208] width 736 height 414
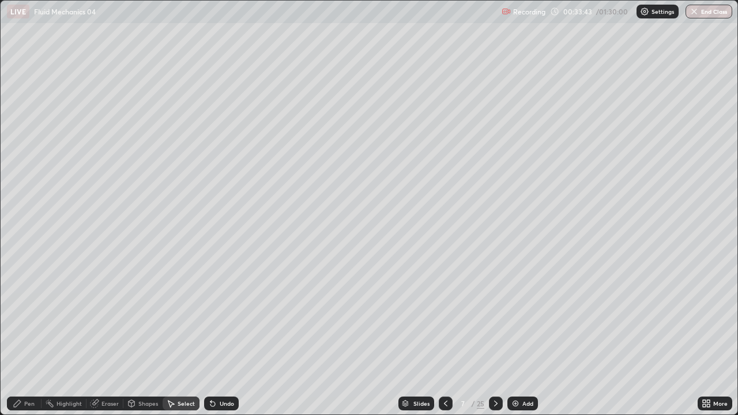
click at [137, 365] on div "Shapes" at bounding box center [142, 403] width 39 height 14
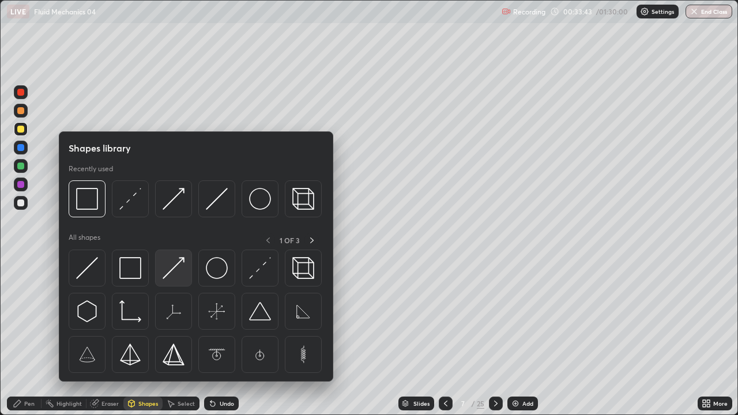
click at [178, 266] on img at bounding box center [174, 268] width 22 height 22
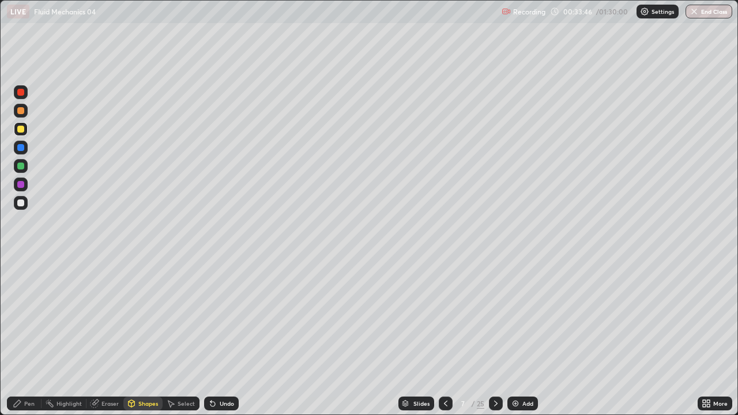
click at [26, 365] on div "Pen" at bounding box center [29, 403] width 10 height 6
click at [21, 202] on div at bounding box center [20, 202] width 7 height 7
click at [180, 365] on div "Select" at bounding box center [185, 403] width 17 height 6
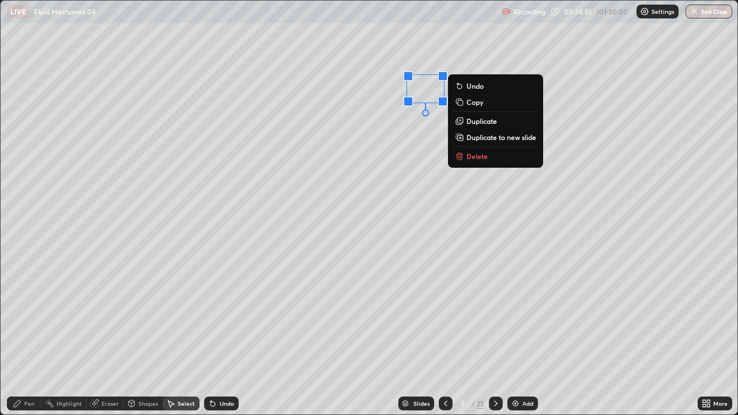
click at [27, 365] on div "Pen" at bounding box center [29, 403] width 10 height 6
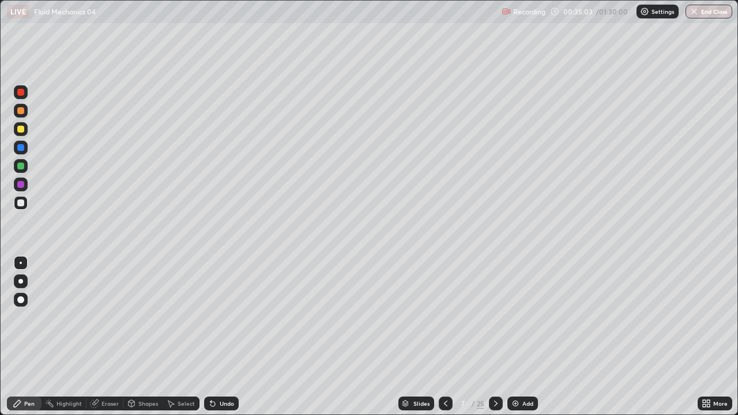
click at [147, 365] on div "Shapes" at bounding box center [148, 403] width 20 height 6
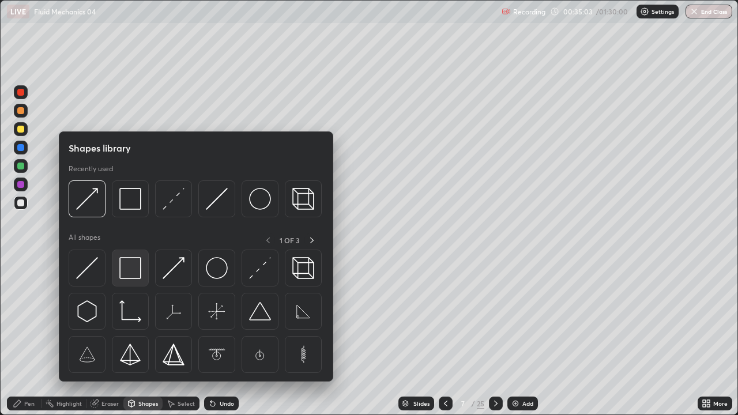
click at [133, 270] on img at bounding box center [130, 268] width 22 height 22
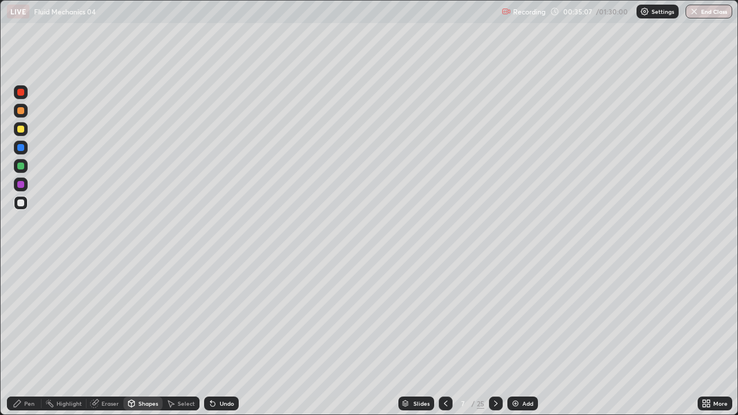
click at [110, 365] on div "Eraser" at bounding box center [109, 403] width 17 height 6
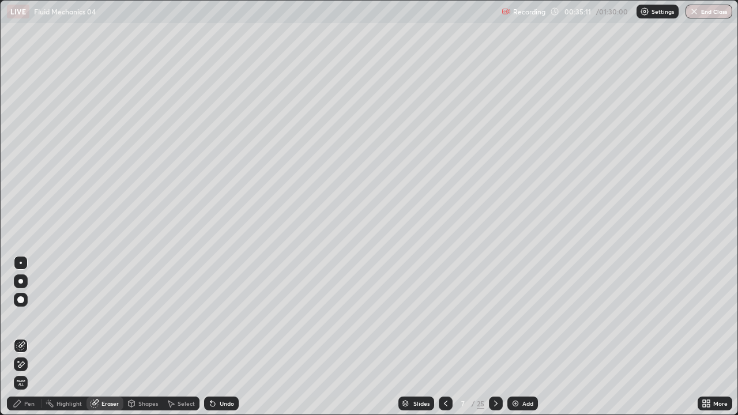
click at [139, 365] on div "Shapes" at bounding box center [148, 403] width 20 height 6
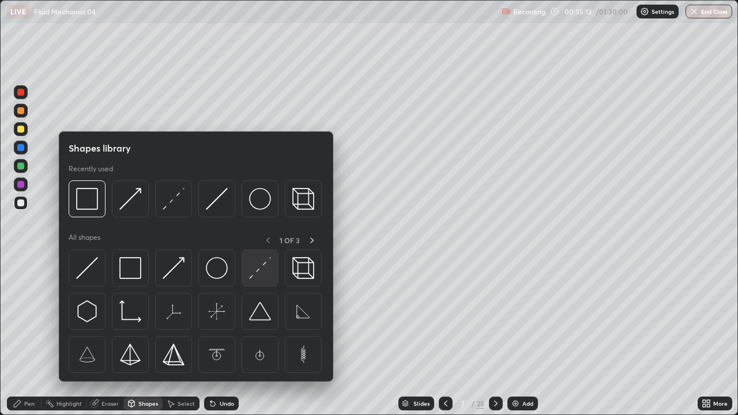
click at [265, 266] on img at bounding box center [260, 268] width 22 height 22
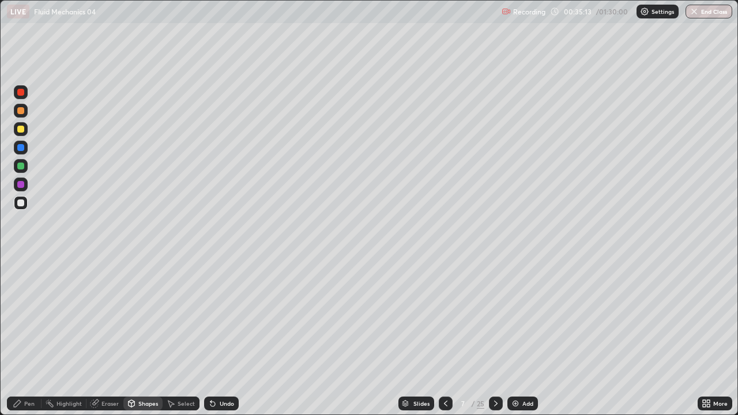
click at [23, 143] on div at bounding box center [21, 148] width 14 height 14
click at [142, 365] on div "Shapes" at bounding box center [148, 403] width 20 height 6
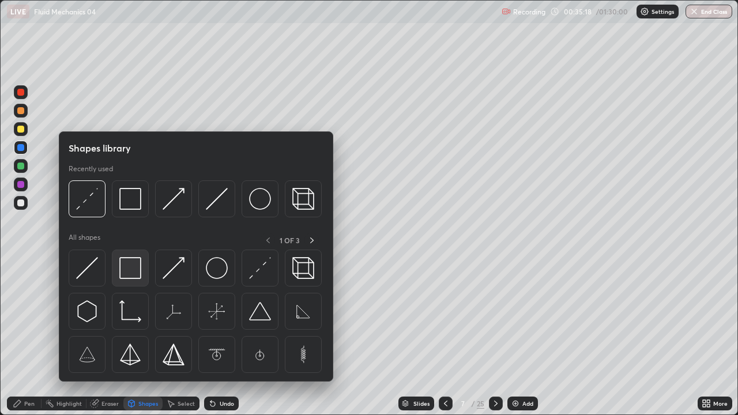
click at [138, 281] on div at bounding box center [130, 268] width 37 height 37
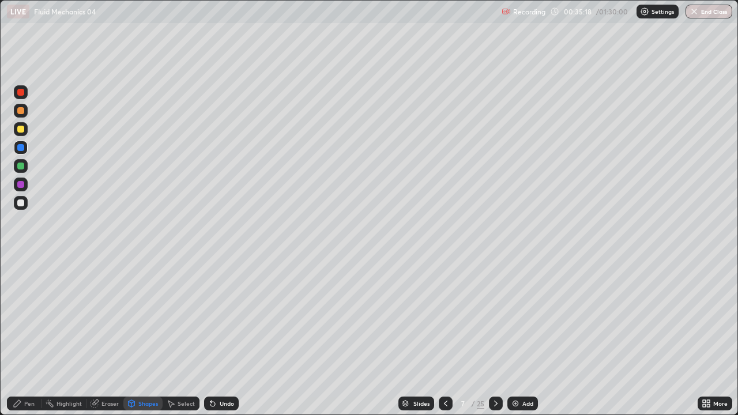
click at [24, 208] on div at bounding box center [21, 203] width 14 height 14
click at [183, 365] on div "Select" at bounding box center [185, 403] width 17 height 6
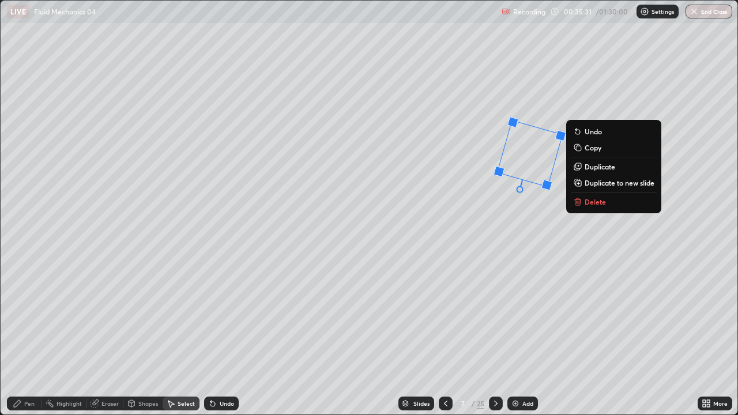
click at [553, 317] on div "16 ° Undo Copy Duplicate Duplicate to new slide Delete" at bounding box center [369, 208] width 736 height 414
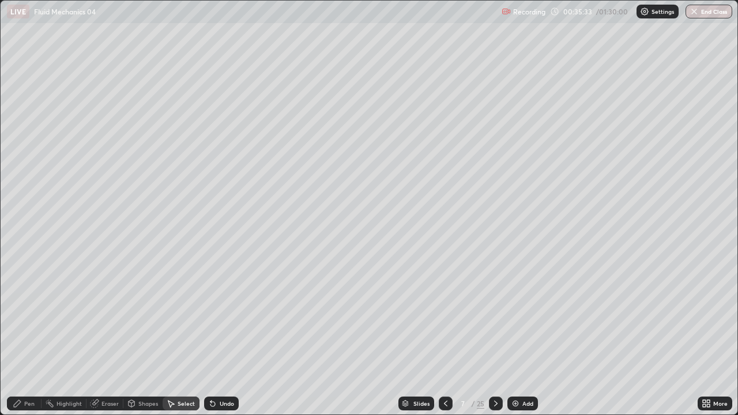
click at [33, 365] on div "Pen" at bounding box center [29, 403] width 10 height 6
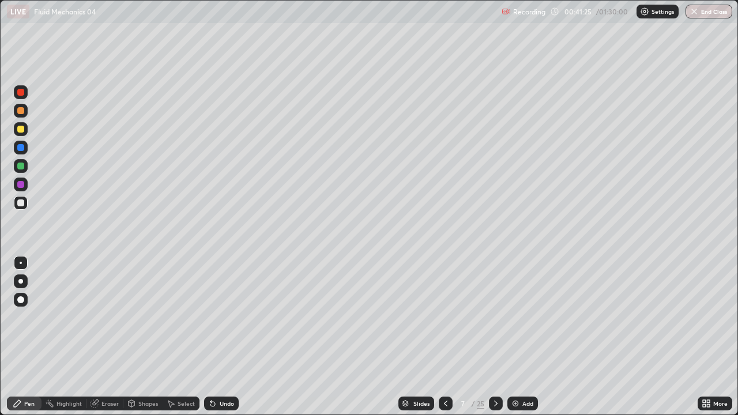
click at [522, 365] on div "Add" at bounding box center [527, 403] width 11 height 6
click at [24, 130] on div at bounding box center [21, 129] width 14 height 14
click at [178, 365] on div "Select" at bounding box center [185, 403] width 17 height 6
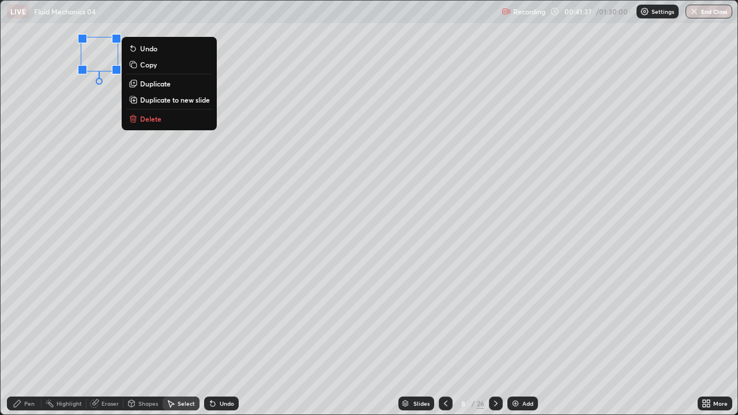
click at [29, 365] on div "Pen" at bounding box center [24, 403] width 35 height 14
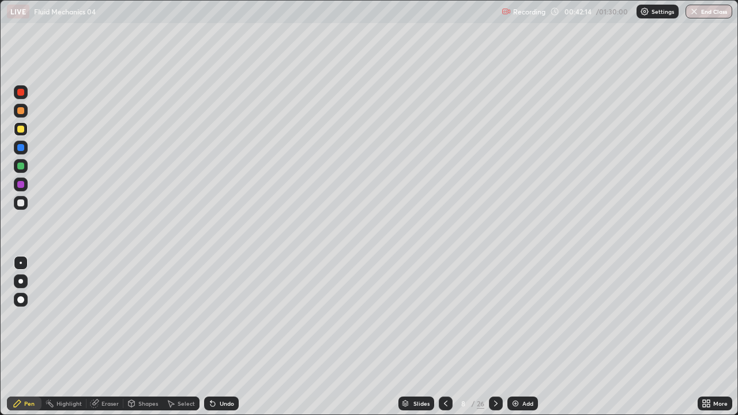
click at [145, 365] on div "Shapes" at bounding box center [142, 403] width 39 height 14
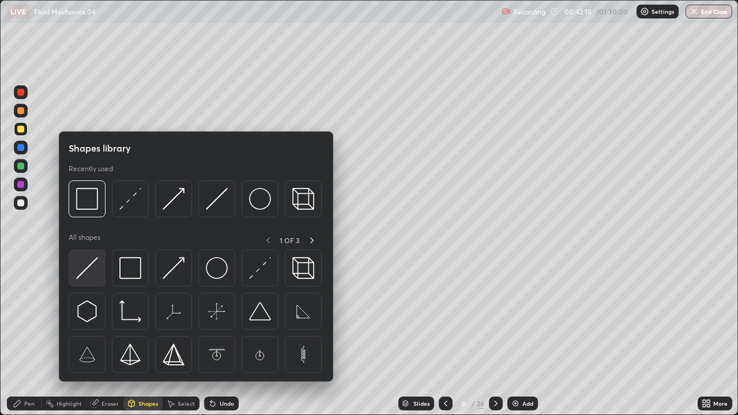
click at [99, 271] on div at bounding box center [87, 268] width 37 height 37
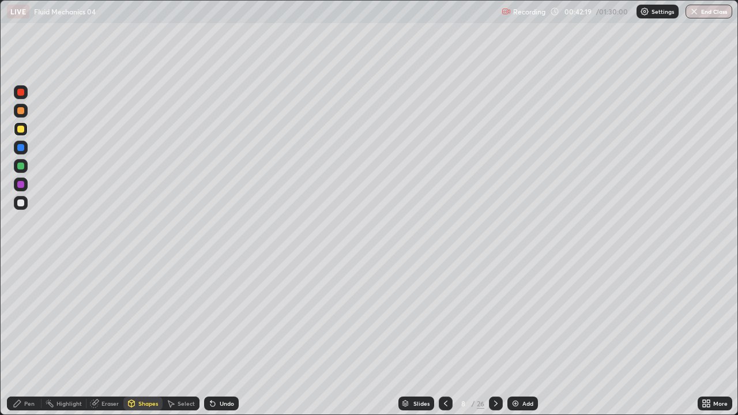
click at [148, 365] on div "Shapes" at bounding box center [148, 403] width 20 height 6
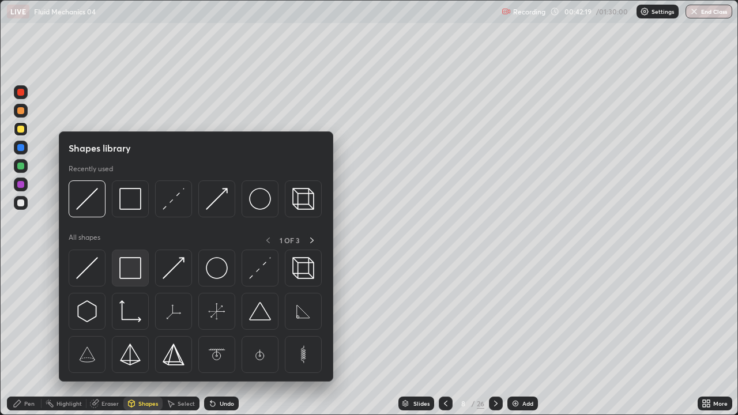
click at [134, 267] on img at bounding box center [130, 268] width 22 height 22
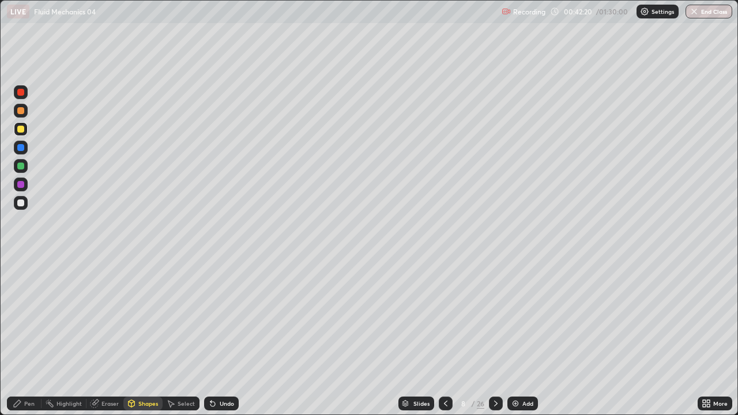
click at [25, 202] on div at bounding box center [21, 203] width 14 height 14
click at [112, 365] on div "Eraser" at bounding box center [109, 403] width 17 height 6
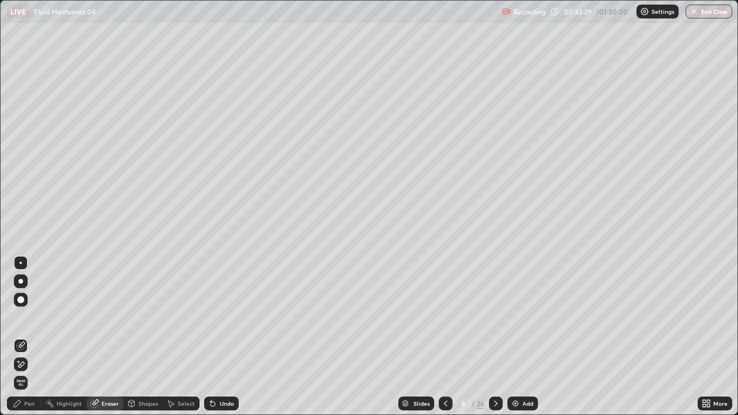
click at [145, 365] on div "Shapes" at bounding box center [148, 403] width 20 height 6
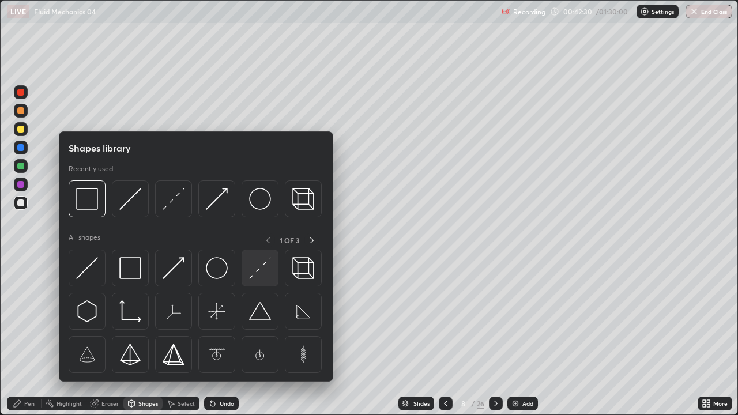
click at [250, 270] on img at bounding box center [260, 268] width 22 height 22
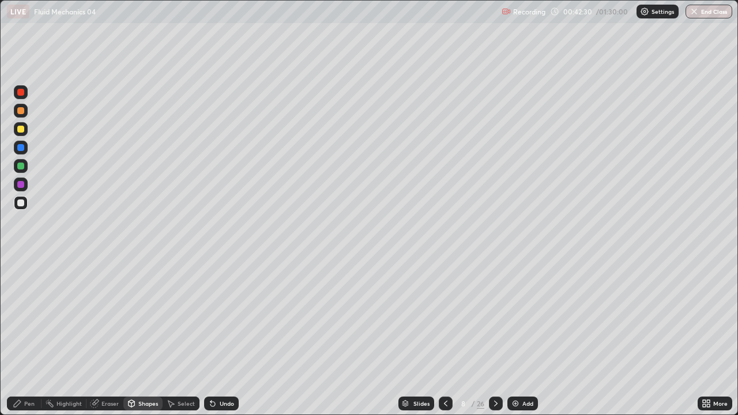
click at [25, 168] on div at bounding box center [21, 166] width 14 height 14
click at [25, 129] on div at bounding box center [21, 129] width 14 height 14
click at [21, 167] on div at bounding box center [20, 166] width 7 height 7
click at [149, 365] on div "Shapes" at bounding box center [148, 403] width 20 height 6
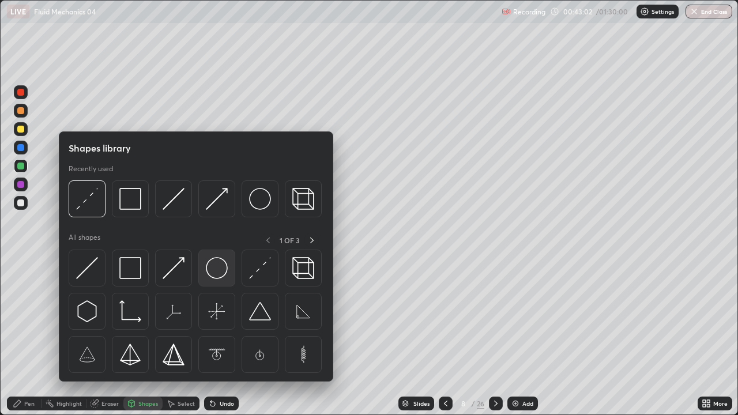
click at [224, 266] on img at bounding box center [217, 268] width 22 height 22
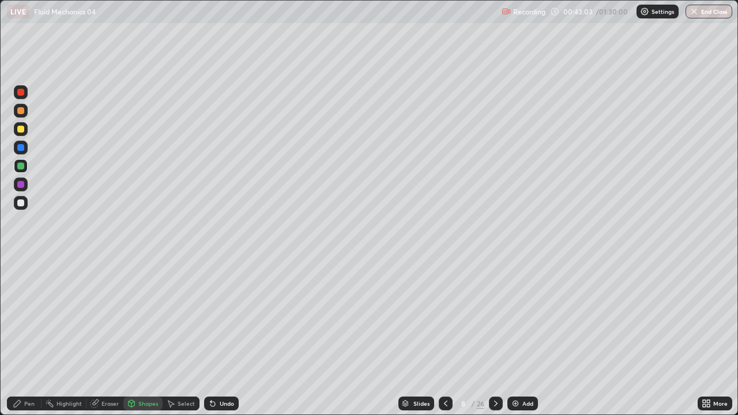
click at [28, 365] on div "Pen" at bounding box center [29, 403] width 10 height 6
click at [21, 205] on div at bounding box center [20, 202] width 7 height 7
click at [143, 365] on div "Shapes" at bounding box center [148, 403] width 20 height 6
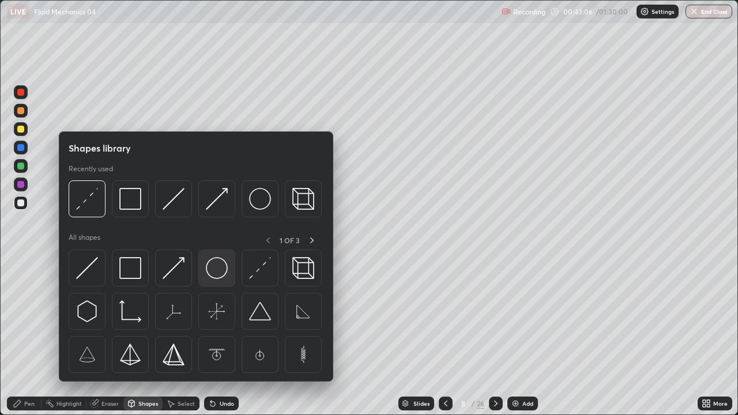
click at [217, 271] on img at bounding box center [217, 268] width 22 height 22
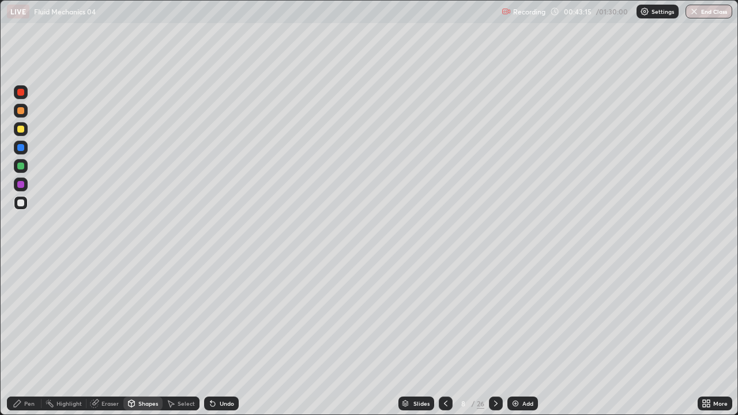
click at [145, 365] on div "Shapes" at bounding box center [148, 403] width 20 height 6
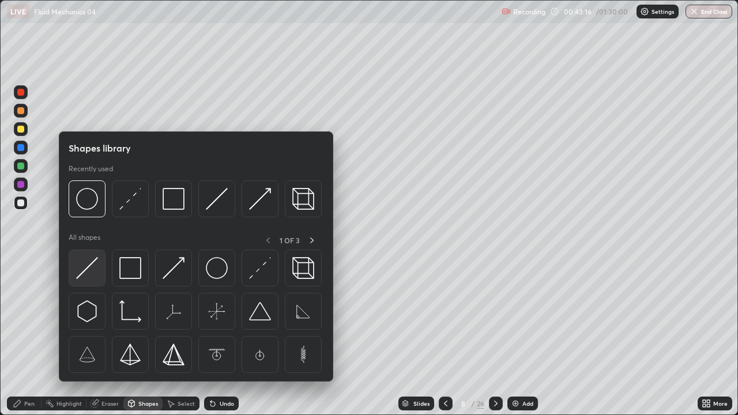
click at [97, 265] on img at bounding box center [87, 268] width 22 height 22
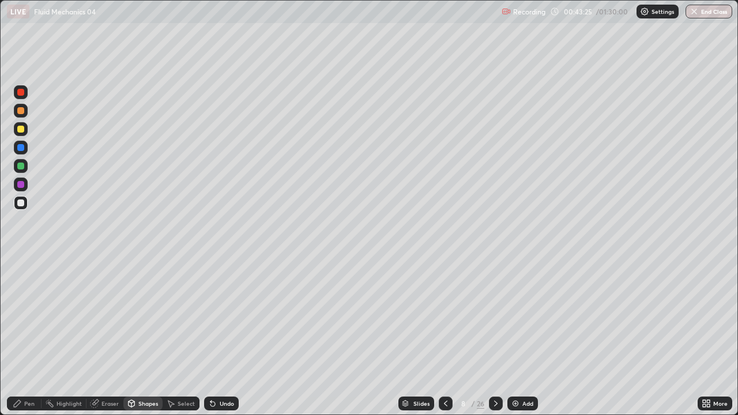
click at [107, 365] on div "Eraser" at bounding box center [109, 403] width 17 height 6
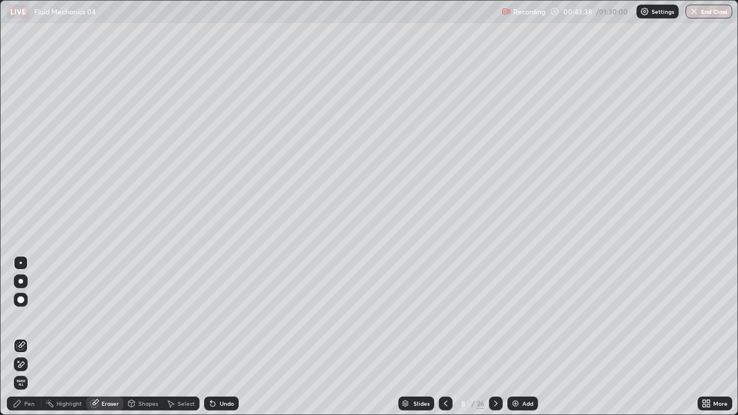
click at [22, 365] on div "Pen" at bounding box center [24, 403] width 35 height 14
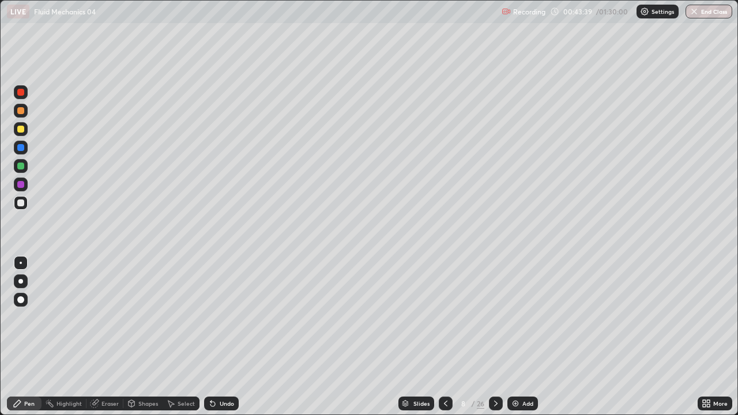
click at [19, 198] on div at bounding box center [21, 203] width 14 height 14
click at [22, 204] on div at bounding box center [20, 202] width 7 height 7
click at [220, 365] on div "Undo" at bounding box center [227, 403] width 14 height 6
click at [20, 205] on div at bounding box center [20, 202] width 7 height 7
click at [177, 365] on div "Select" at bounding box center [185, 403] width 17 height 6
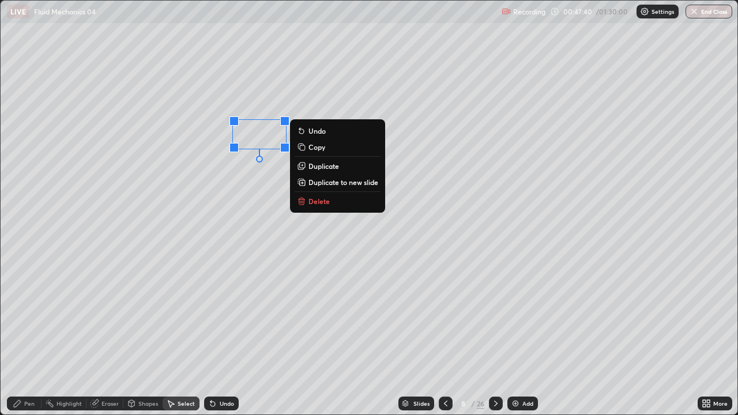
click at [244, 179] on div "0 ° Undo Copy Duplicate Duplicate to new slide Delete" at bounding box center [369, 208] width 736 height 414
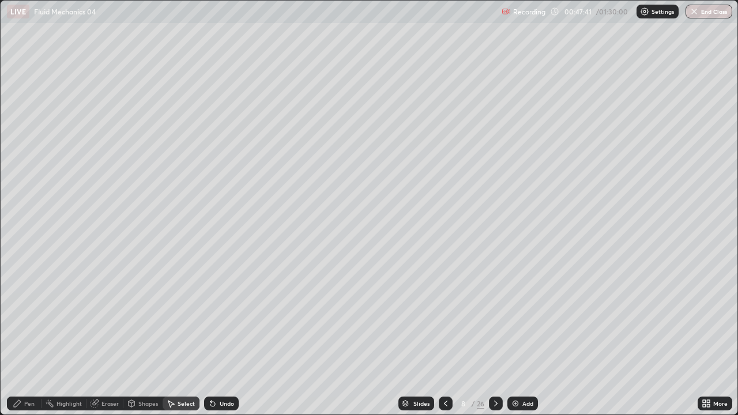
click at [28, 365] on div "Pen" at bounding box center [24, 403] width 35 height 14
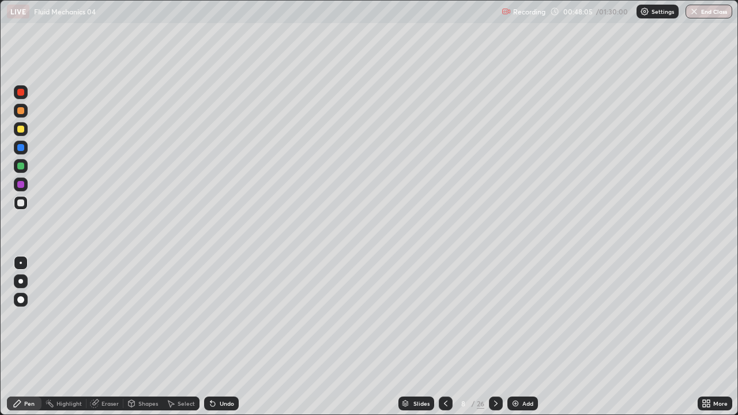
click at [178, 365] on div "Select" at bounding box center [185, 403] width 17 height 6
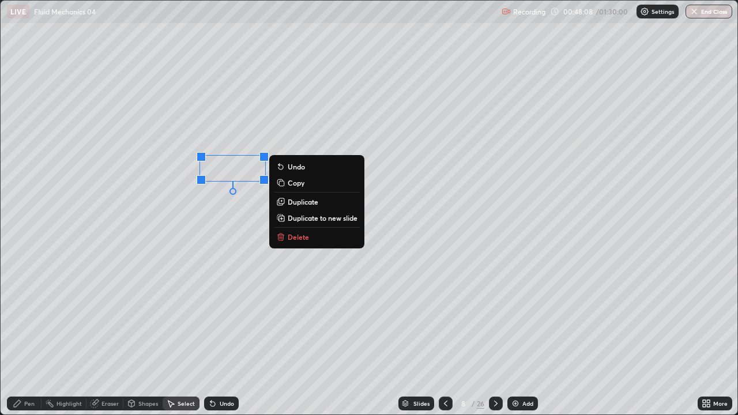
click at [24, 365] on div "Pen" at bounding box center [24, 403] width 35 height 14
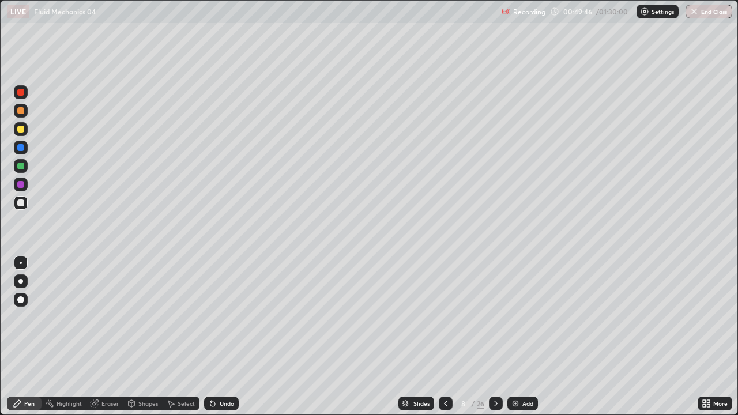
click at [220, 365] on div "Undo" at bounding box center [227, 403] width 14 height 6
click at [222, 365] on div "Undo" at bounding box center [227, 403] width 14 height 6
click at [225, 365] on div "Undo" at bounding box center [227, 403] width 14 height 6
click at [497, 365] on icon at bounding box center [495, 403] width 9 height 9
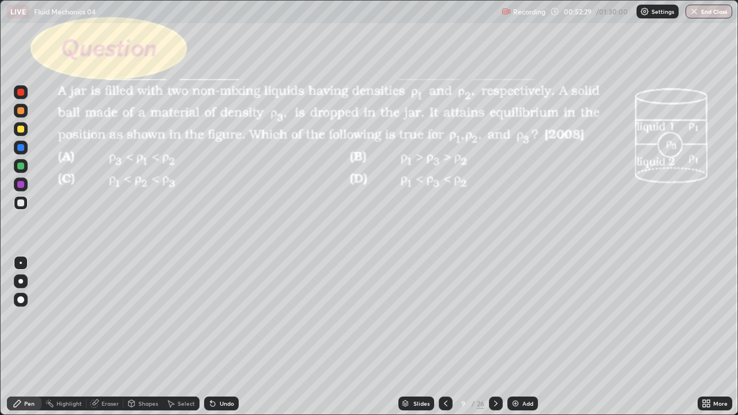
click at [507, 365] on div "Add" at bounding box center [522, 403] width 31 height 14
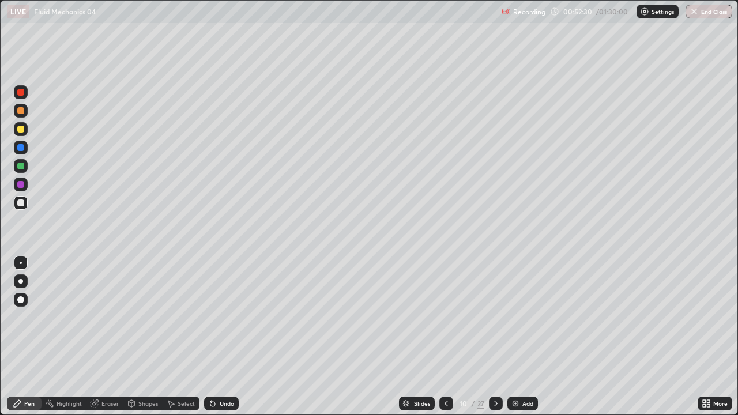
click at [500, 365] on div at bounding box center [496, 403] width 14 height 14
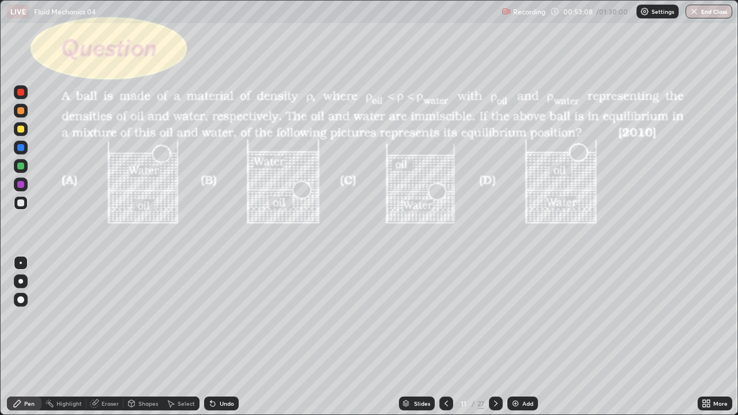
click at [494, 365] on icon at bounding box center [495, 403] width 9 height 9
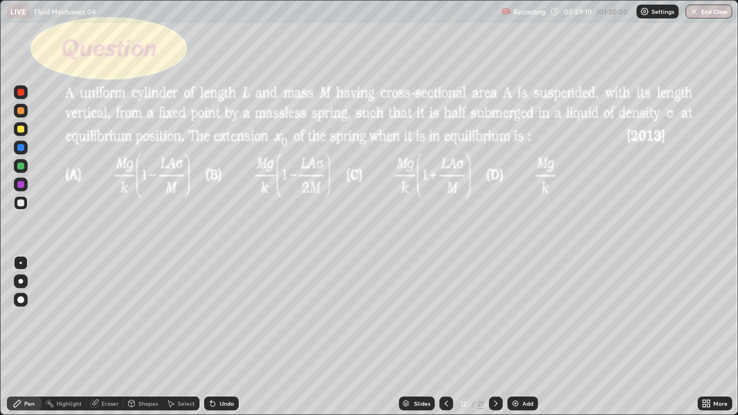
click at [138, 365] on div "Shapes" at bounding box center [148, 403] width 20 height 6
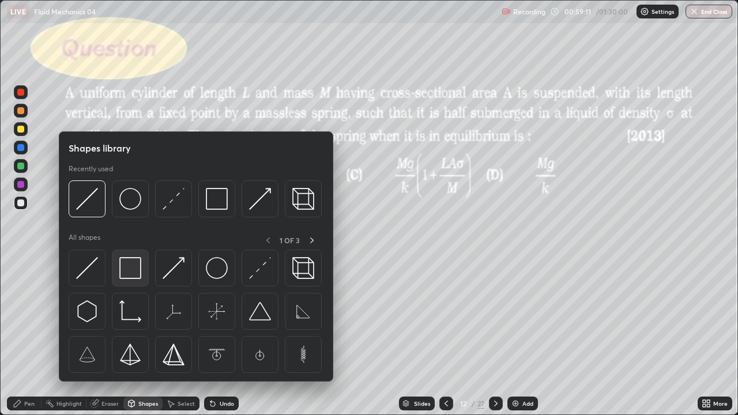
click at [131, 269] on img at bounding box center [130, 268] width 22 height 22
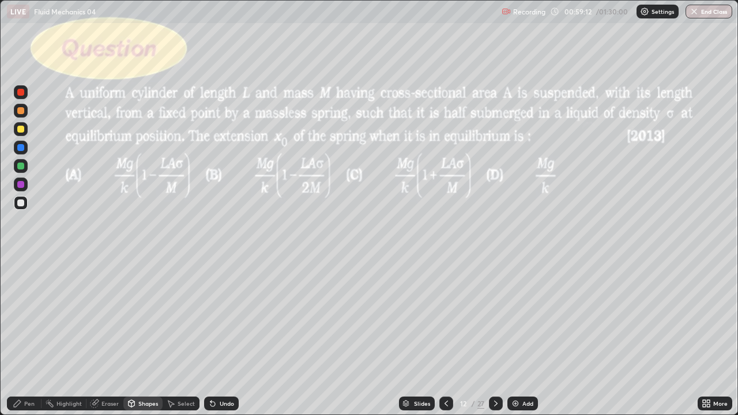
click at [23, 129] on div at bounding box center [20, 129] width 7 height 7
click at [109, 365] on div "Eraser" at bounding box center [109, 403] width 17 height 6
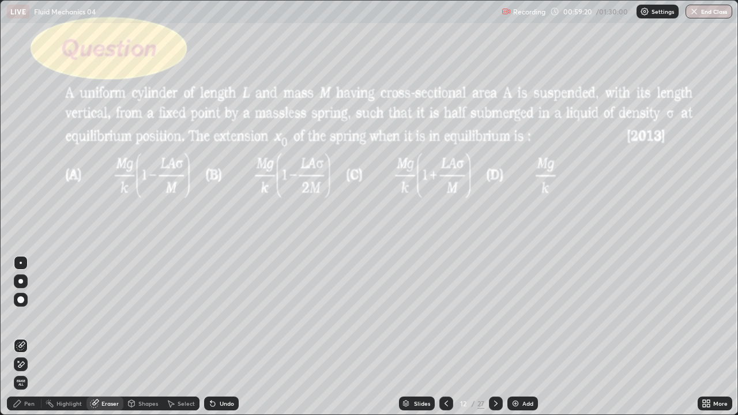
click at [143, 365] on div "Shapes" at bounding box center [148, 403] width 20 height 6
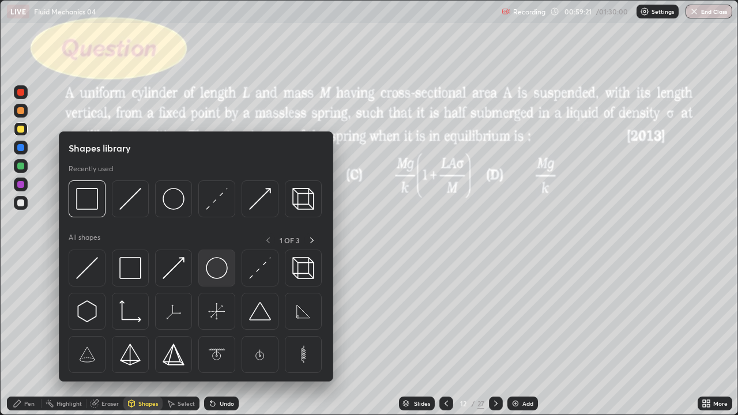
click at [222, 262] on img at bounding box center [217, 268] width 22 height 22
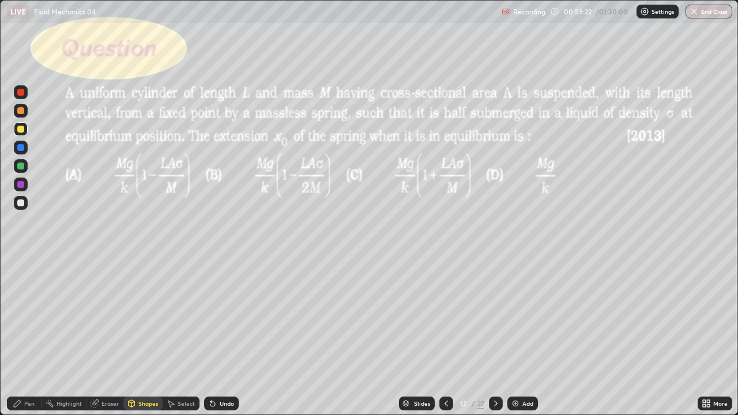
click at [23, 165] on div at bounding box center [20, 166] width 7 height 7
click at [183, 365] on div "Select" at bounding box center [185, 403] width 17 height 6
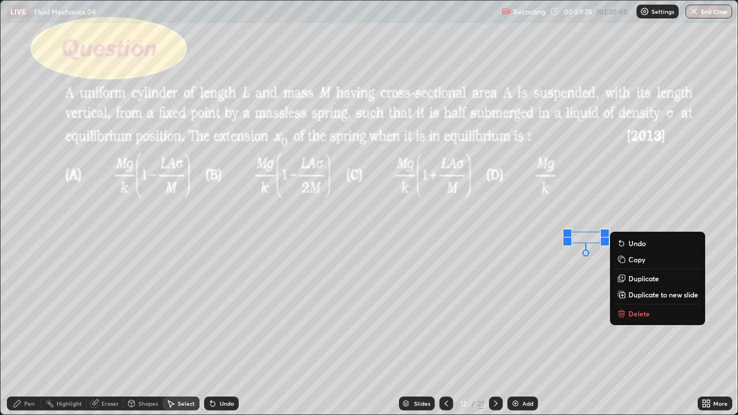
click at [630, 274] on p "Duplicate" at bounding box center [643, 278] width 31 height 9
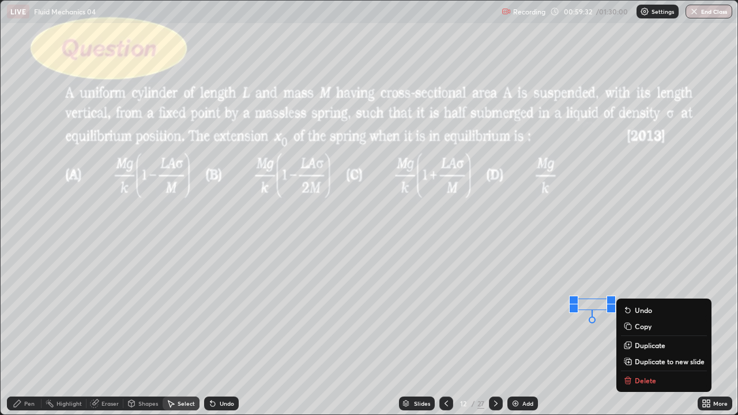
click at [139, 365] on div "Shapes" at bounding box center [148, 403] width 20 height 6
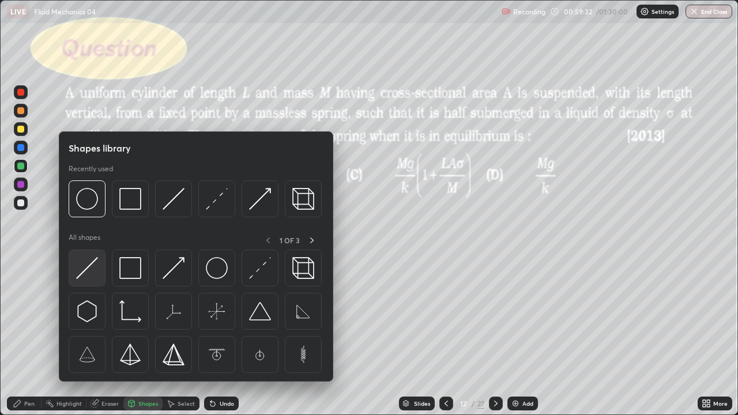
click at [92, 264] on img at bounding box center [87, 268] width 22 height 22
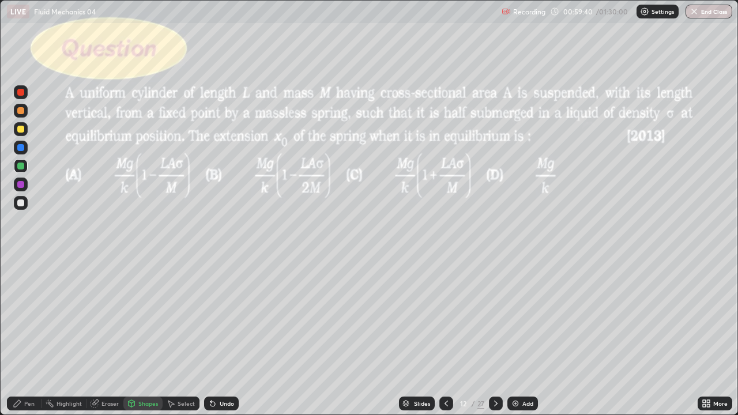
click at [141, 365] on div "Shapes" at bounding box center [142, 403] width 39 height 14
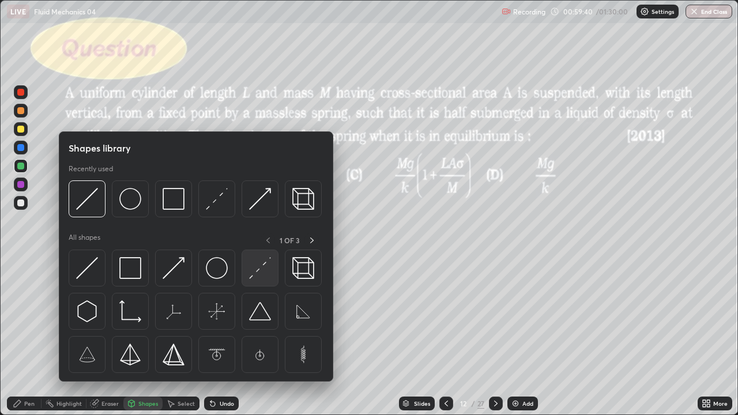
click at [267, 272] on img at bounding box center [260, 268] width 22 height 22
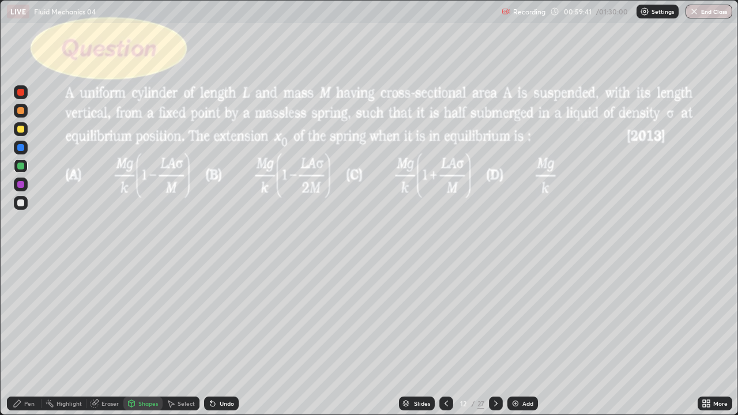
click at [23, 201] on div at bounding box center [20, 202] width 7 height 7
click at [32, 365] on div "Pen" at bounding box center [29, 403] width 10 height 6
click at [23, 200] on div at bounding box center [20, 202] width 7 height 7
click at [24, 134] on div at bounding box center [21, 129] width 14 height 14
click at [177, 365] on div "Select" at bounding box center [185, 403] width 17 height 6
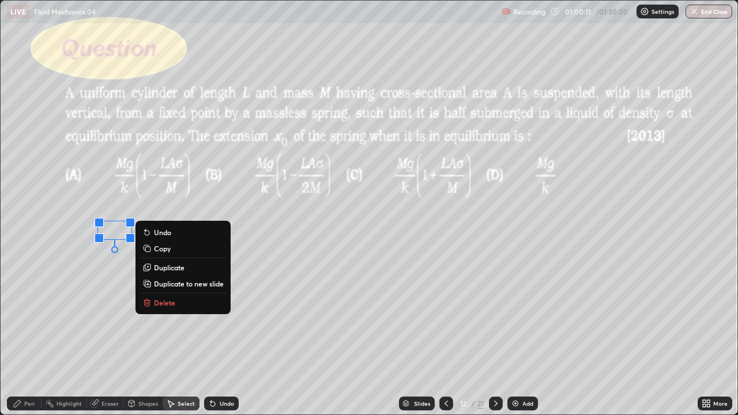
click at [29, 365] on div "Pen" at bounding box center [24, 403] width 35 height 14
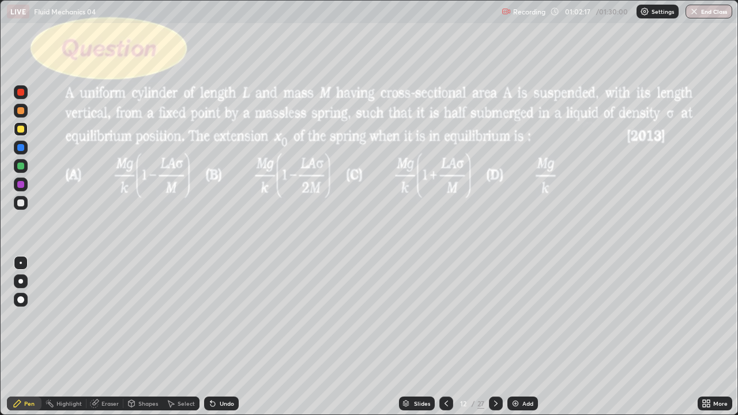
click at [491, 365] on icon at bounding box center [495, 403] width 9 height 9
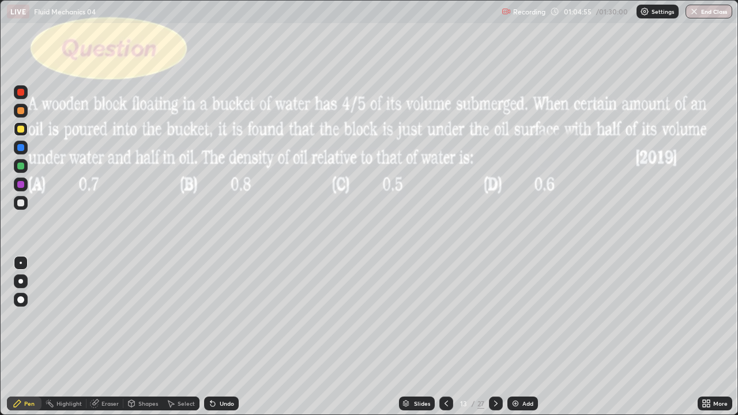
click at [146, 365] on div "Shapes" at bounding box center [142, 403] width 39 height 14
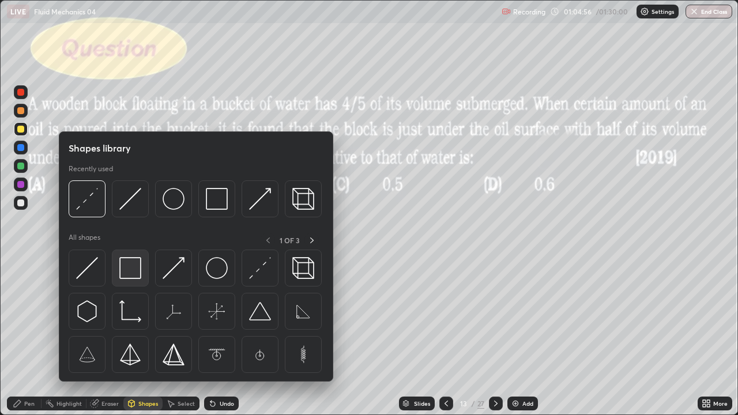
click at [141, 276] on img at bounding box center [130, 268] width 22 height 22
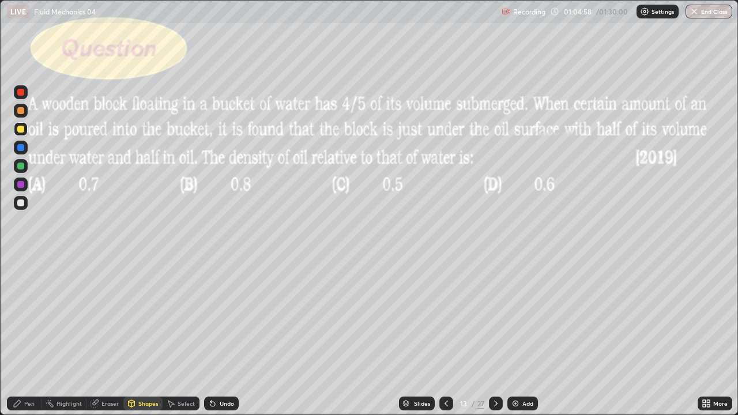
click at [109, 365] on div "Eraser" at bounding box center [109, 403] width 17 height 6
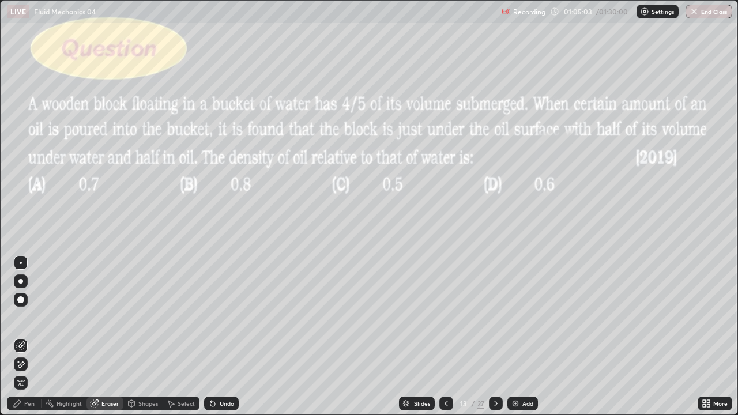
click at [146, 365] on div "Shapes" at bounding box center [142, 403] width 39 height 14
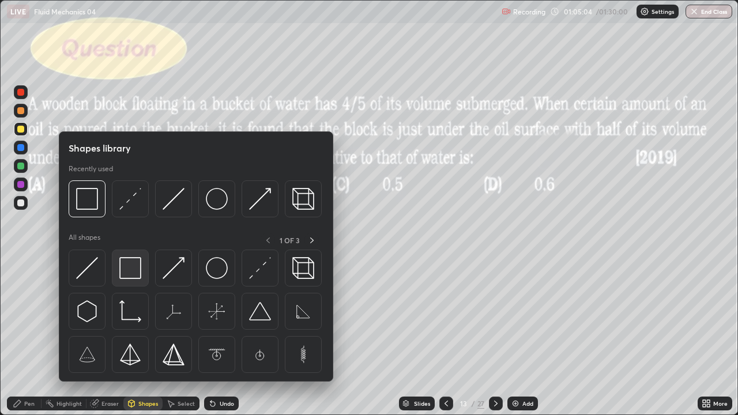
click at [135, 277] on img at bounding box center [130, 268] width 22 height 22
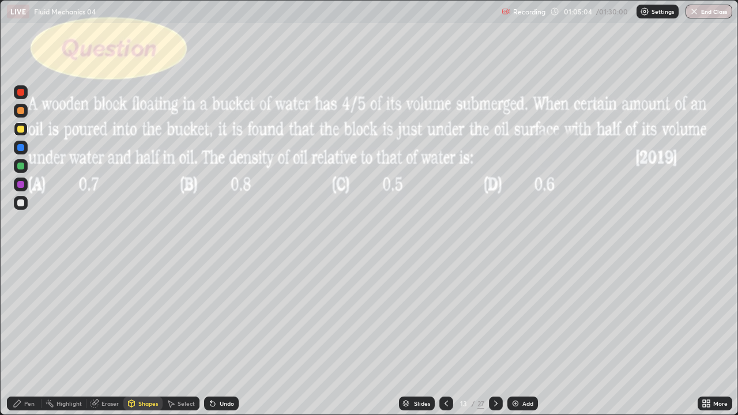
click at [27, 207] on div at bounding box center [21, 203] width 14 height 14
click at [184, 365] on div "Select" at bounding box center [185, 403] width 17 height 6
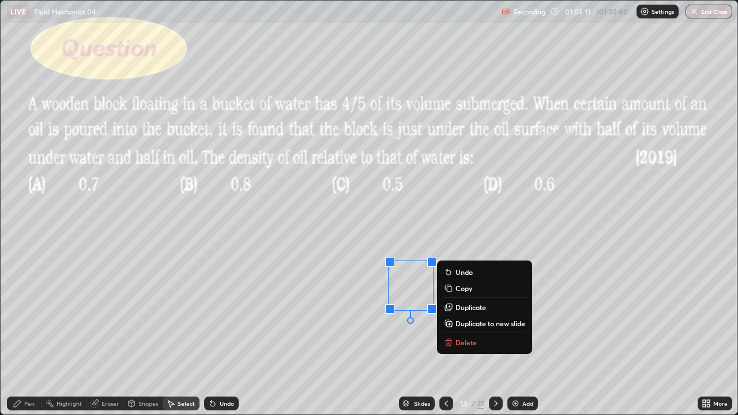
click at [303, 311] on div "0 ° Undo Copy Duplicate Duplicate to new slide Delete" at bounding box center [369, 208] width 736 height 414
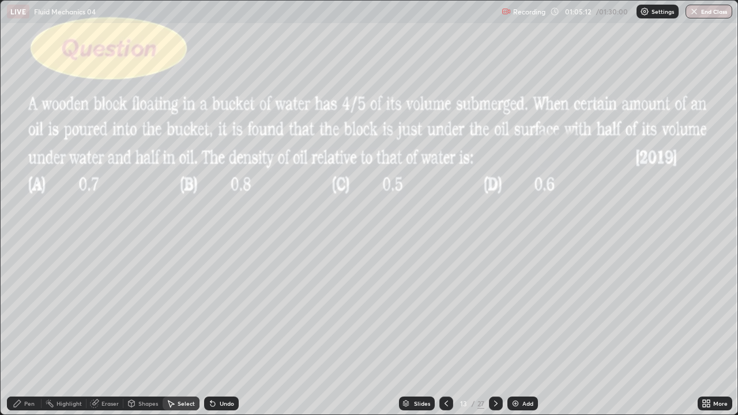
click at [111, 365] on div "Eraser" at bounding box center [109, 403] width 17 height 6
click at [143, 365] on div "Shapes" at bounding box center [148, 403] width 20 height 6
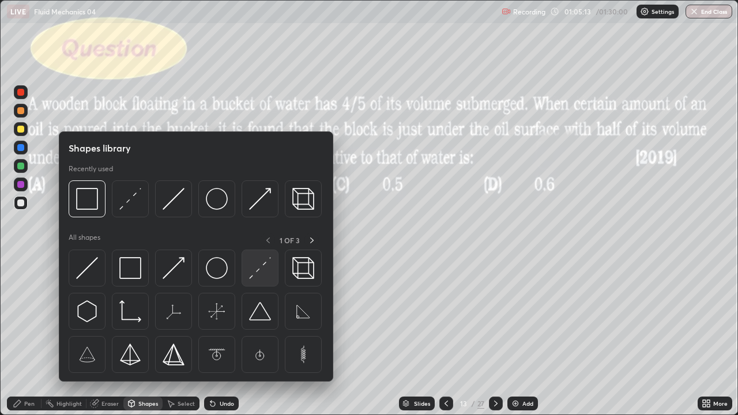
click at [252, 270] on img at bounding box center [260, 268] width 22 height 22
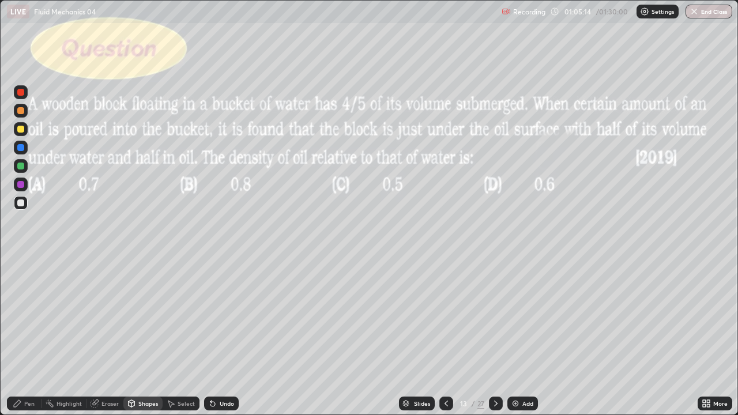
click at [25, 149] on div at bounding box center [21, 148] width 14 height 14
click at [138, 365] on div "Shapes" at bounding box center [148, 403] width 20 height 6
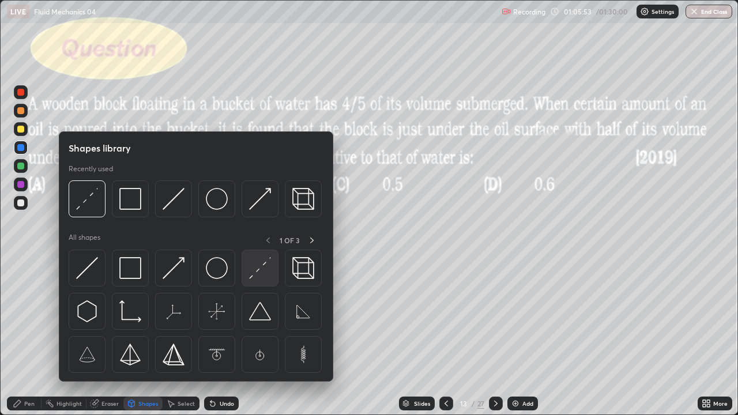
click at [251, 269] on img at bounding box center [260, 268] width 22 height 22
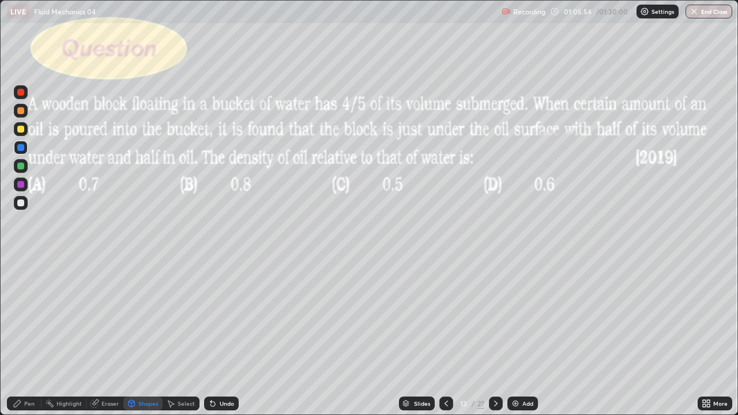
click at [35, 365] on div "Pen" at bounding box center [24, 403] width 35 height 14
click at [22, 198] on div at bounding box center [21, 203] width 14 height 14
click at [25, 203] on div at bounding box center [21, 203] width 14 height 14
click at [25, 130] on div at bounding box center [21, 129] width 14 height 14
click at [175, 365] on div "Select" at bounding box center [181, 403] width 37 height 14
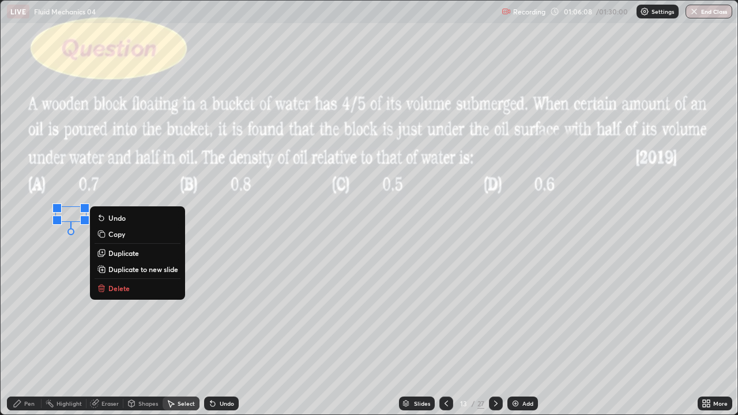
click at [22, 365] on div "Pen" at bounding box center [24, 403] width 35 height 14
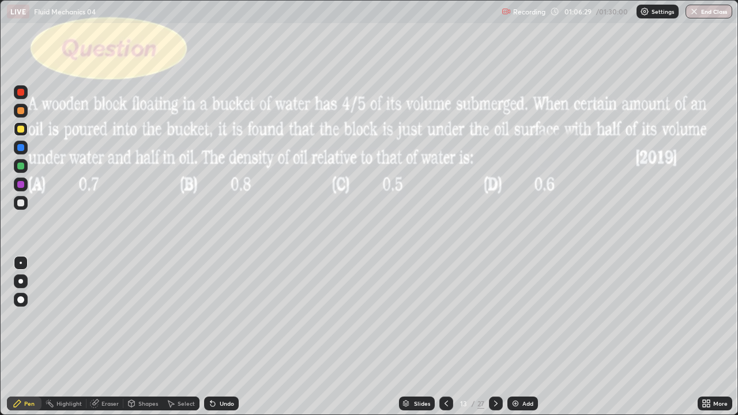
click at [180, 365] on div "Select" at bounding box center [185, 403] width 17 height 6
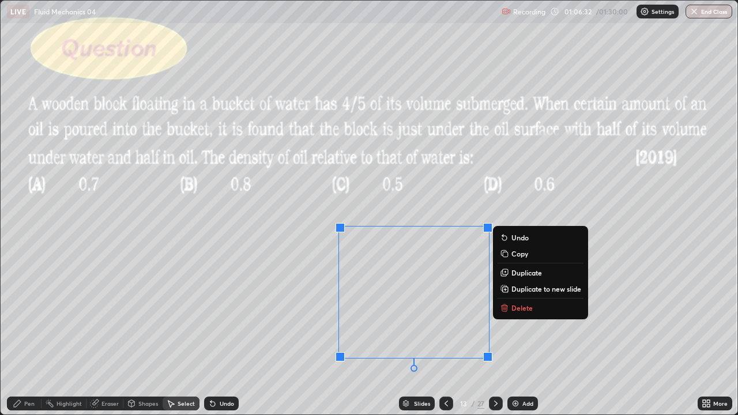
click at [527, 271] on p "Duplicate" at bounding box center [526, 272] width 31 height 9
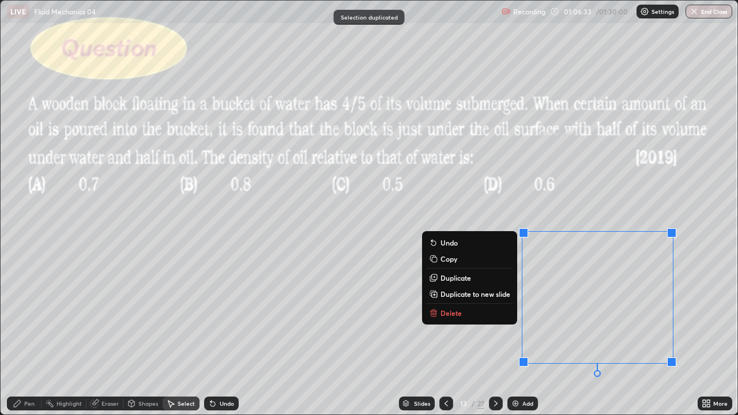
click at [501, 194] on div "0 ° Undo Copy Duplicate Duplicate to new slide Delete" at bounding box center [369, 208] width 736 height 414
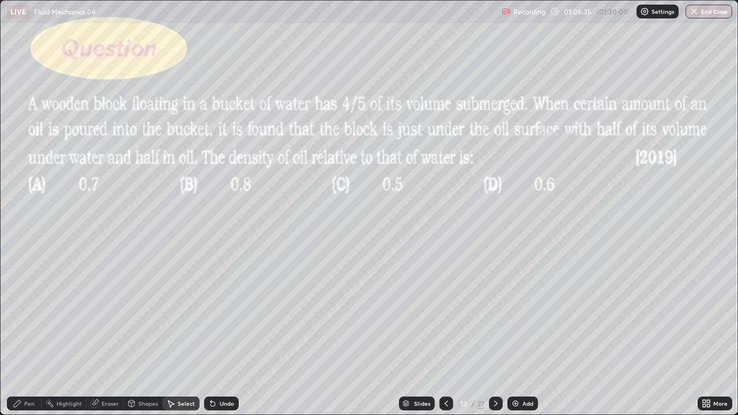
click at [139, 365] on div "Shapes" at bounding box center [148, 403] width 20 height 6
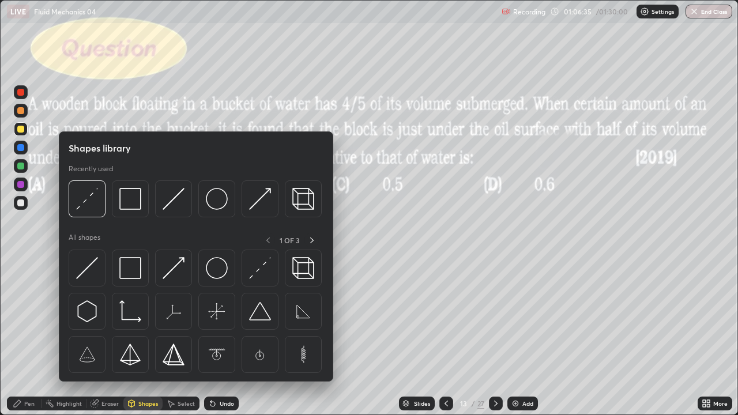
click at [181, 365] on div "Select" at bounding box center [185, 403] width 17 height 6
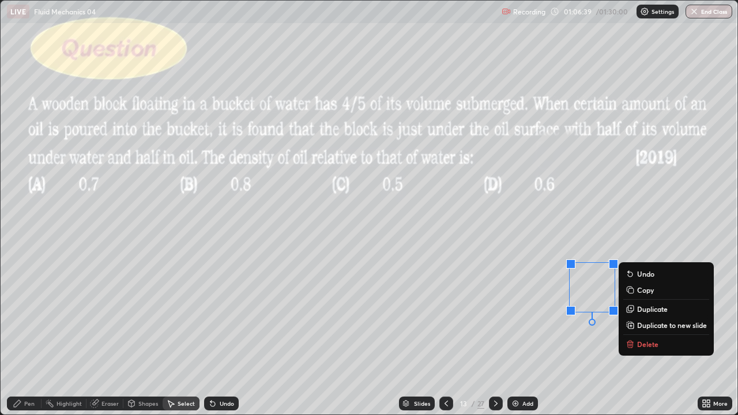
click at [446, 229] on div "0 ° Undo Copy Duplicate Duplicate to new slide Delete" at bounding box center [369, 208] width 736 height 414
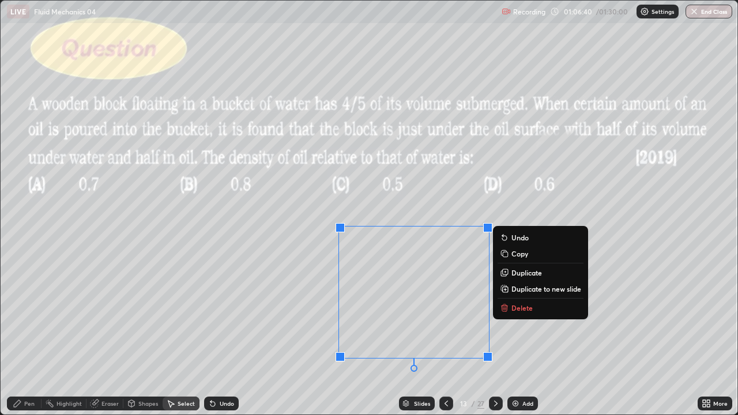
click at [145, 365] on div "Shapes" at bounding box center [148, 403] width 20 height 6
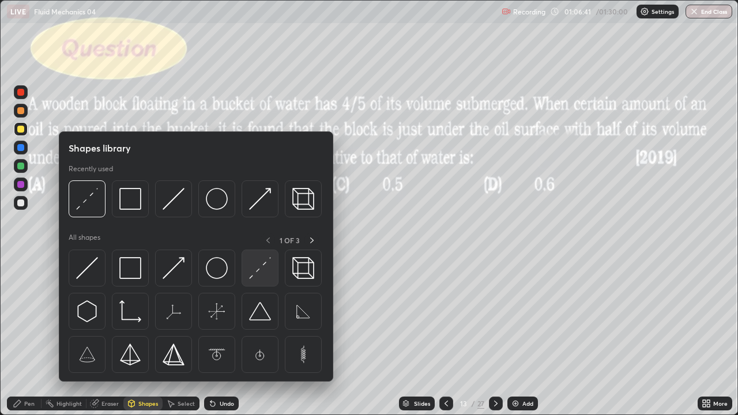
click at [260, 270] on img at bounding box center [260, 268] width 22 height 22
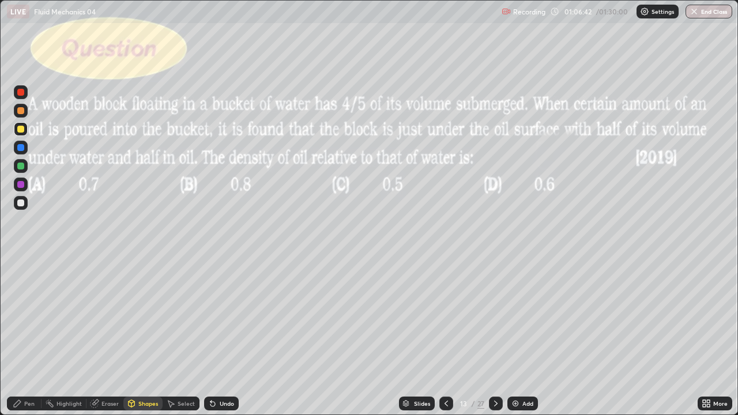
click at [24, 168] on div at bounding box center [20, 166] width 7 height 7
click at [19, 365] on icon at bounding box center [17, 403] width 9 height 9
click at [26, 202] on div at bounding box center [21, 203] width 14 height 14
click at [179, 365] on div "Select" at bounding box center [185, 403] width 17 height 6
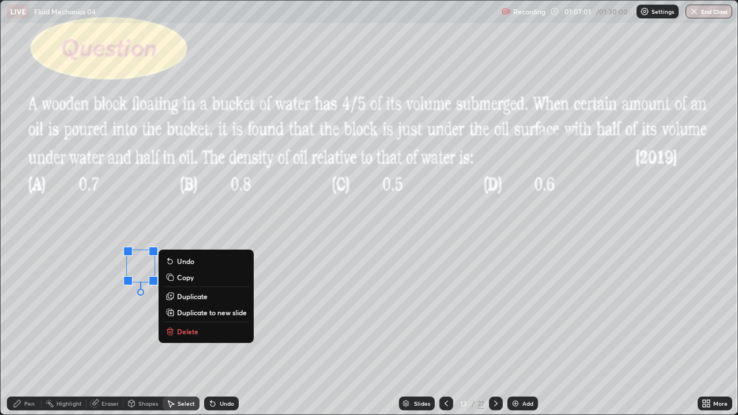
click at [154, 273] on div "0 ° Undo Copy Duplicate Duplicate to new slide Delete" at bounding box center [369, 208] width 736 height 414
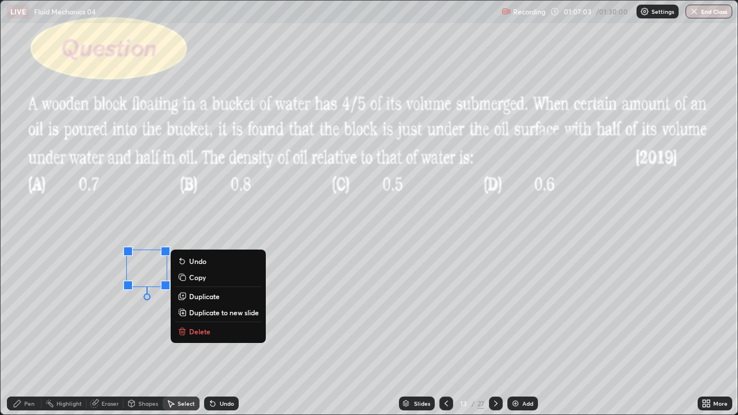
click at [21, 365] on div "Pen" at bounding box center [24, 403] width 35 height 14
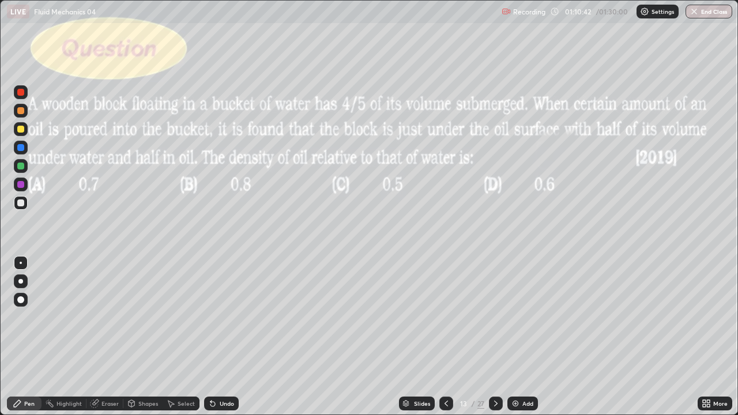
click at [494, 365] on icon at bounding box center [495, 403] width 9 height 9
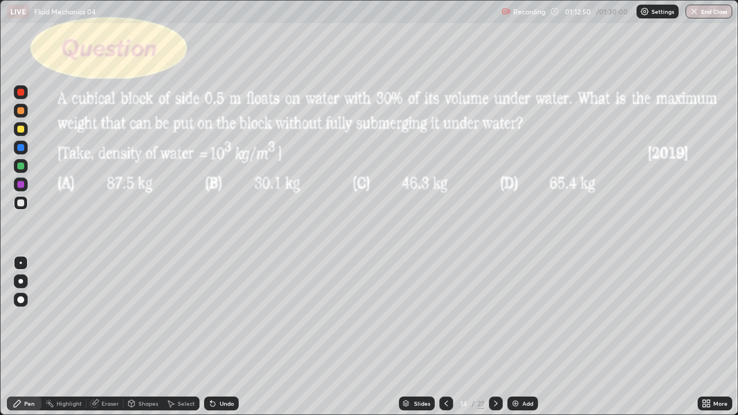
click at [145, 365] on div "Shapes" at bounding box center [148, 403] width 20 height 6
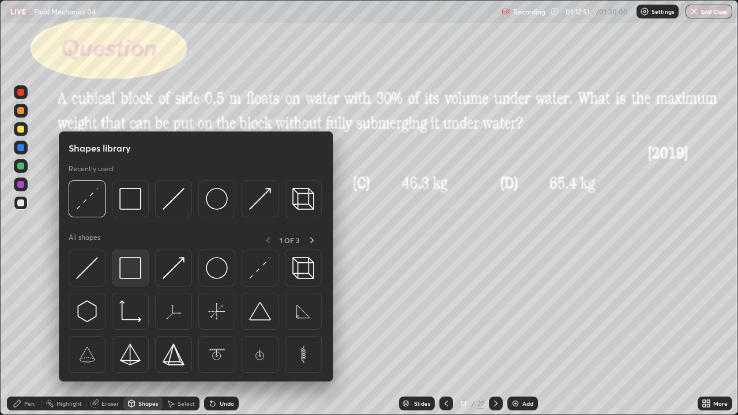
click at [127, 272] on img at bounding box center [130, 268] width 22 height 22
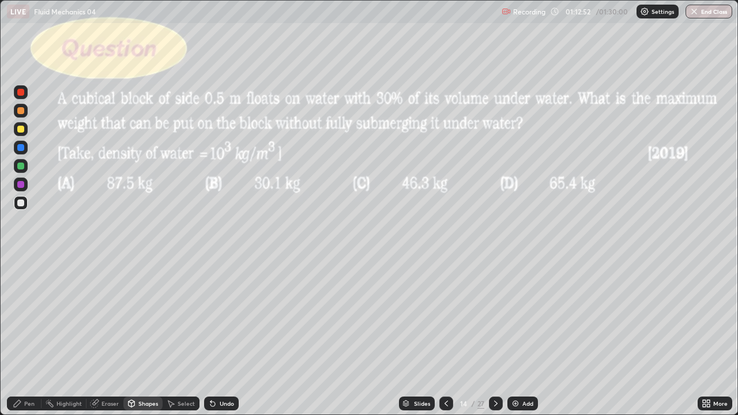
click at [27, 126] on div at bounding box center [21, 129] width 14 height 14
click at [111, 365] on div "Eraser" at bounding box center [109, 403] width 17 height 6
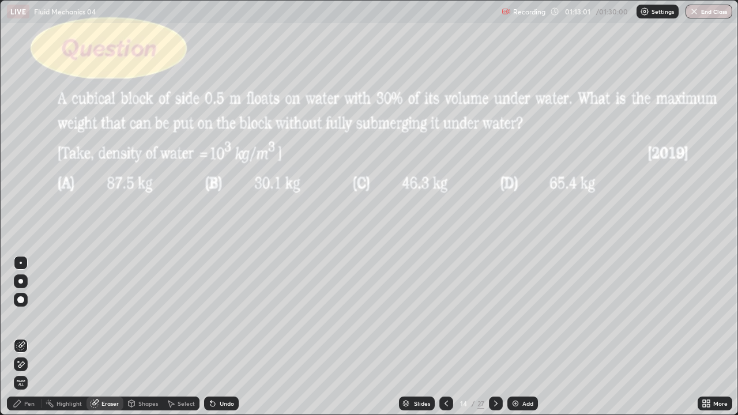
click at [220, 365] on div "Undo" at bounding box center [227, 403] width 14 height 6
click at [185, 365] on div "Select" at bounding box center [185, 403] width 17 height 6
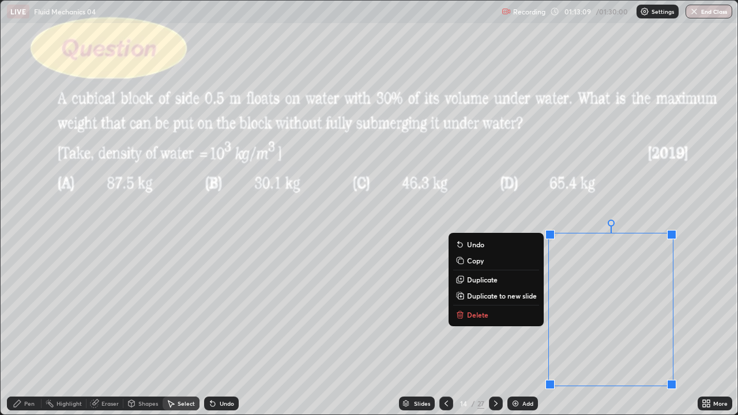
click at [489, 277] on p "Duplicate" at bounding box center [482, 279] width 31 height 9
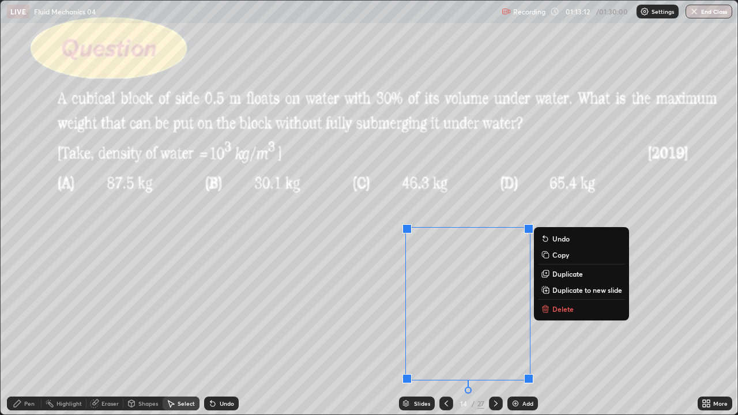
click at [315, 259] on div "0 ° Undo Copy Duplicate Duplicate to new slide Delete" at bounding box center [369, 208] width 736 height 414
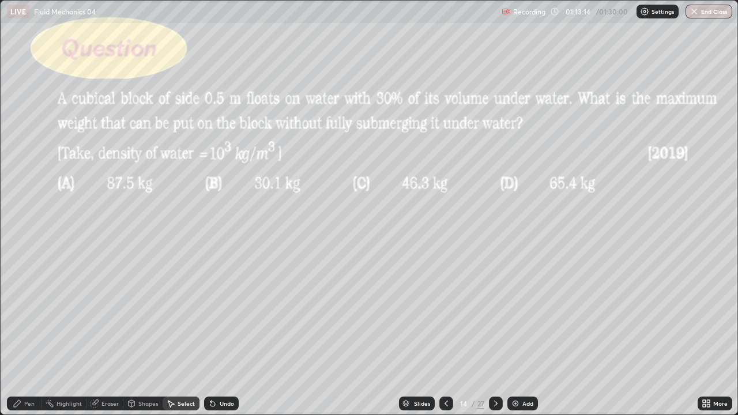
click at [111, 365] on div "Eraser" at bounding box center [109, 403] width 17 height 6
click at [139, 365] on div "Shapes" at bounding box center [148, 403] width 20 height 6
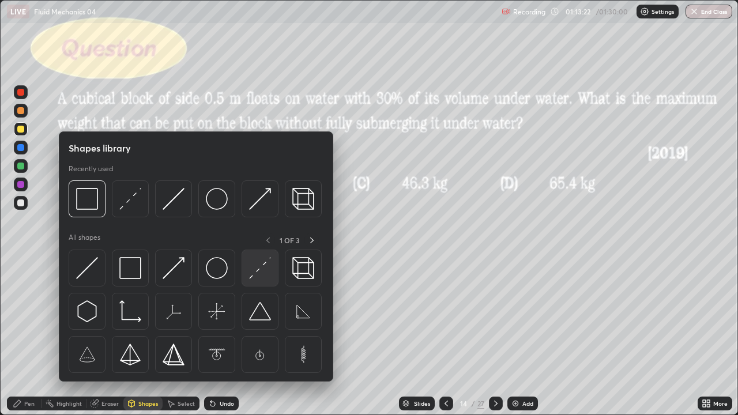
click at [261, 273] on img at bounding box center [260, 268] width 22 height 22
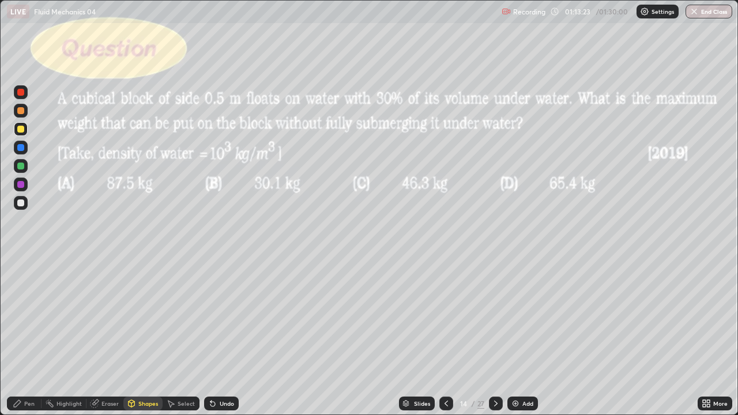
click at [23, 203] on div at bounding box center [20, 202] width 7 height 7
click at [150, 365] on div "Shapes" at bounding box center [148, 403] width 20 height 6
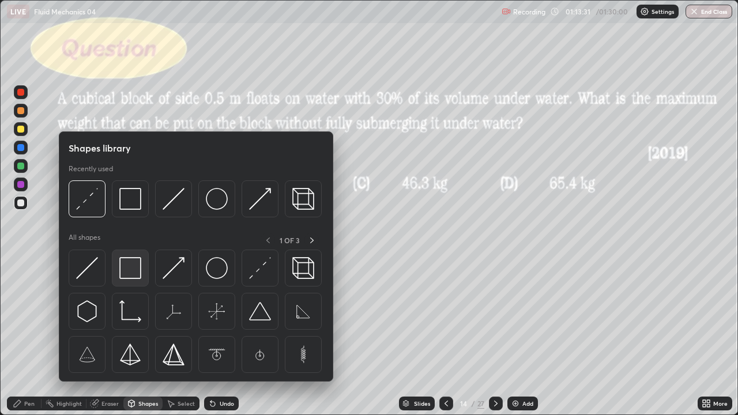
click at [131, 270] on img at bounding box center [130, 268] width 22 height 22
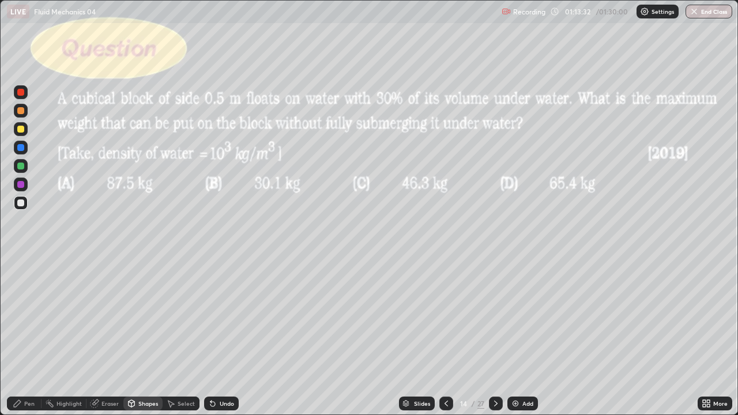
click at [22, 130] on div at bounding box center [20, 129] width 7 height 7
click at [139, 365] on div "Shapes" at bounding box center [148, 403] width 20 height 6
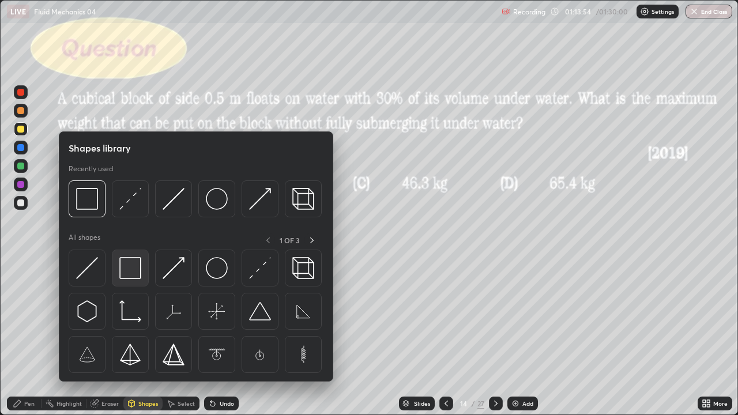
click at [130, 277] on img at bounding box center [130, 268] width 22 height 22
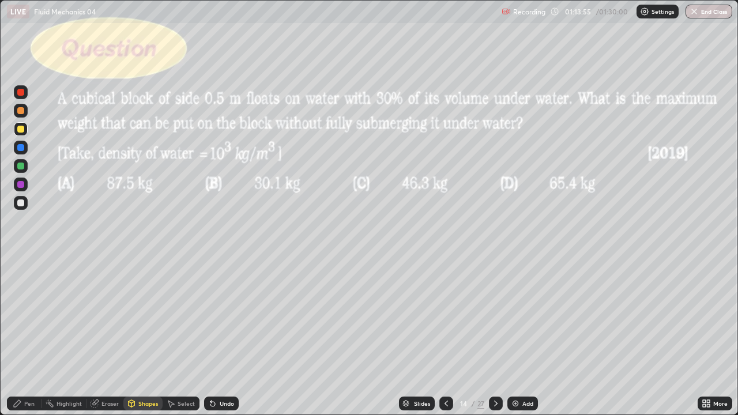
click at [22, 204] on div at bounding box center [20, 202] width 7 height 7
click at [37, 365] on div "Pen" at bounding box center [24, 403] width 35 height 14
click at [22, 133] on div at bounding box center [21, 129] width 14 height 14
click at [178, 365] on div "Select" at bounding box center [185, 403] width 17 height 6
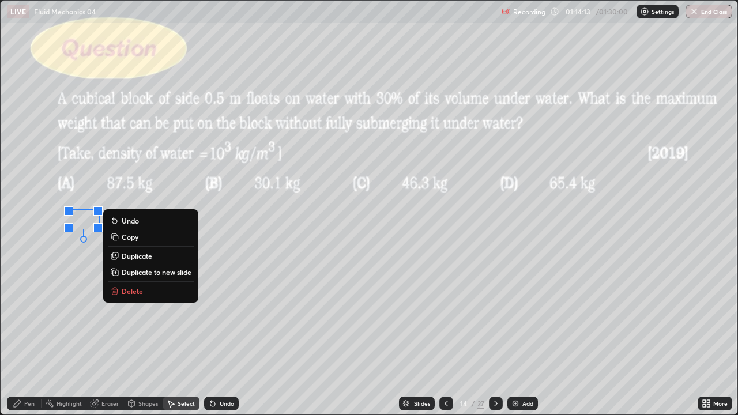
click at [23, 365] on div "Pen" at bounding box center [24, 403] width 35 height 14
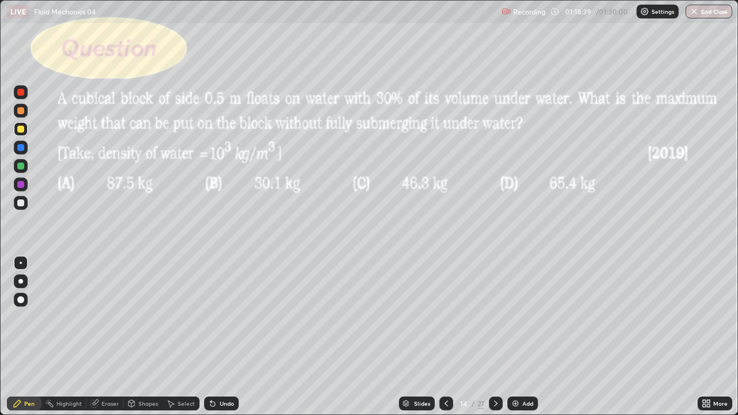
click at [707, 11] on button "End Class" at bounding box center [708, 12] width 47 height 14
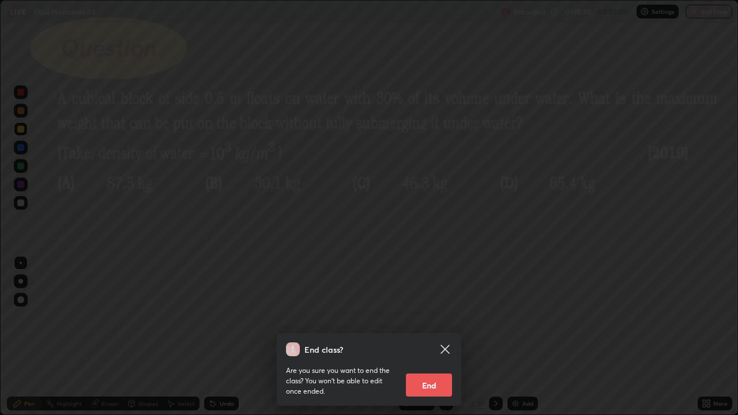
click at [446, 347] on icon at bounding box center [444, 349] width 9 height 9
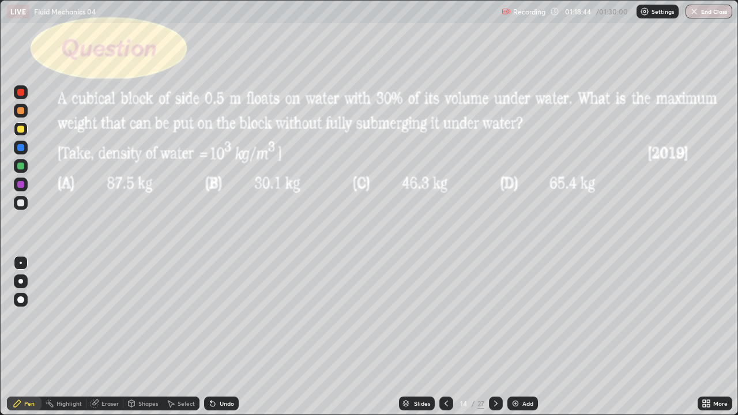
click at [704, 12] on button "End Class" at bounding box center [708, 12] width 47 height 14
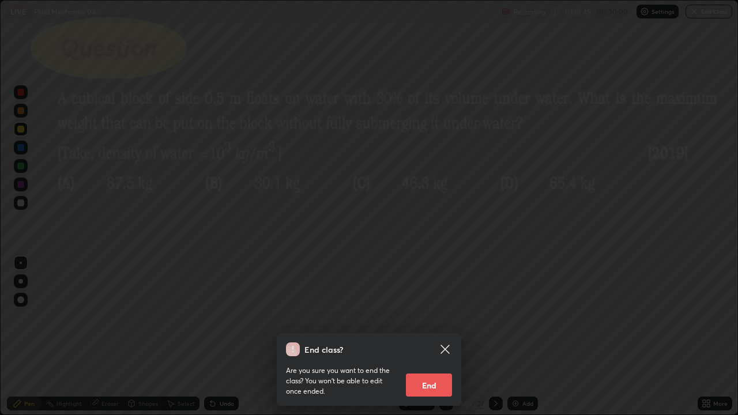
click at [434, 365] on button "End" at bounding box center [429, 384] width 46 height 23
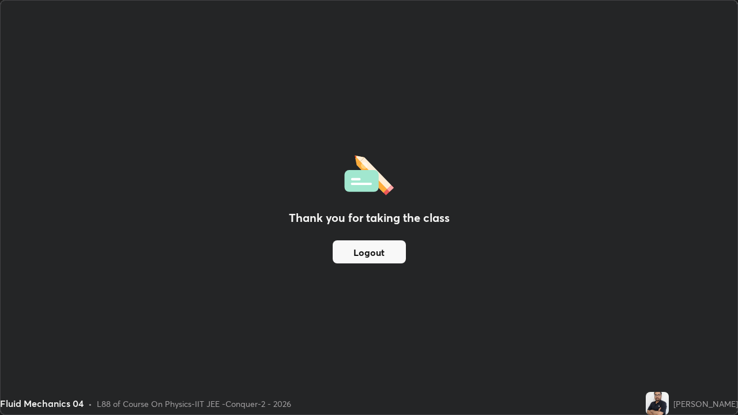
click at [398, 254] on button "Logout" at bounding box center [368, 251] width 73 height 23
